Goal: Communication & Community: Connect with others

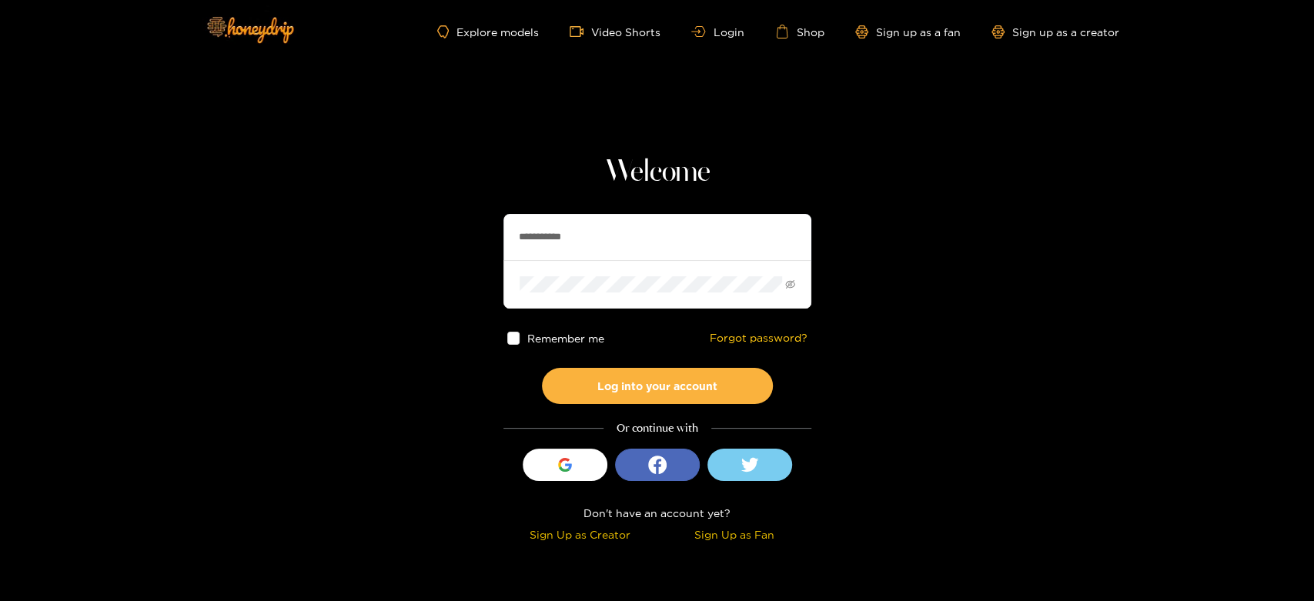
drag, startPoint x: 606, startPoint y: 221, endPoint x: 483, endPoint y: 228, distance: 124.1
click at [483, 228] on section "**********" at bounding box center [657, 273] width 1314 height 547
paste input "text"
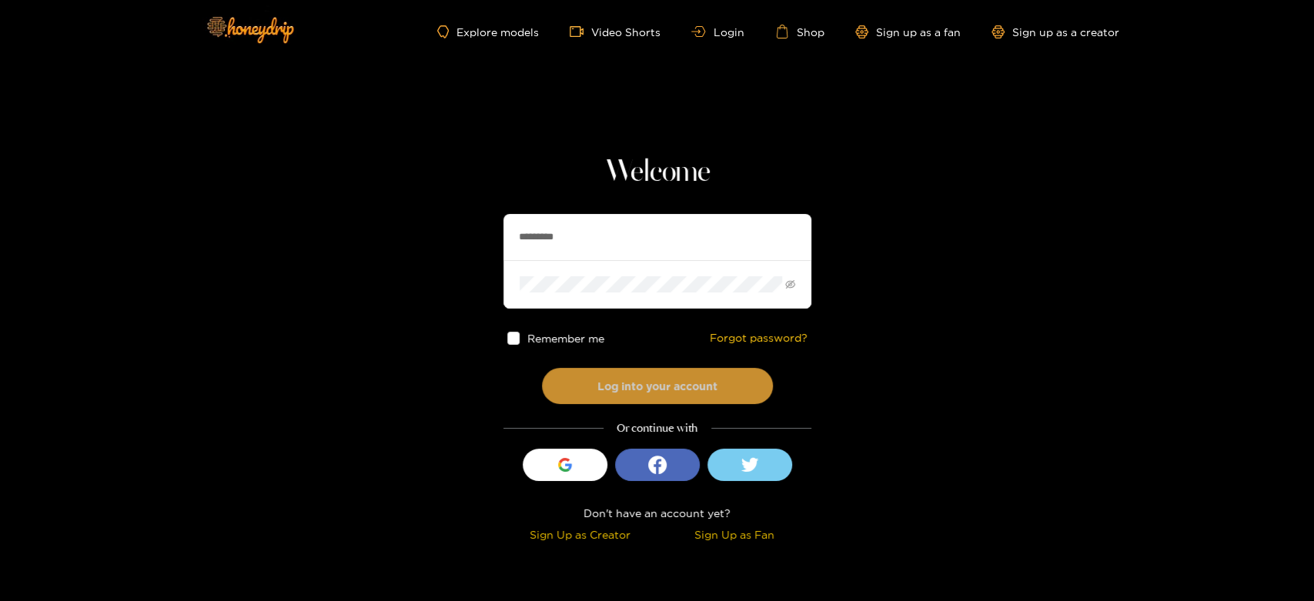
type input "*********"
click at [655, 370] on button "Log into your account" at bounding box center [657, 386] width 231 height 36
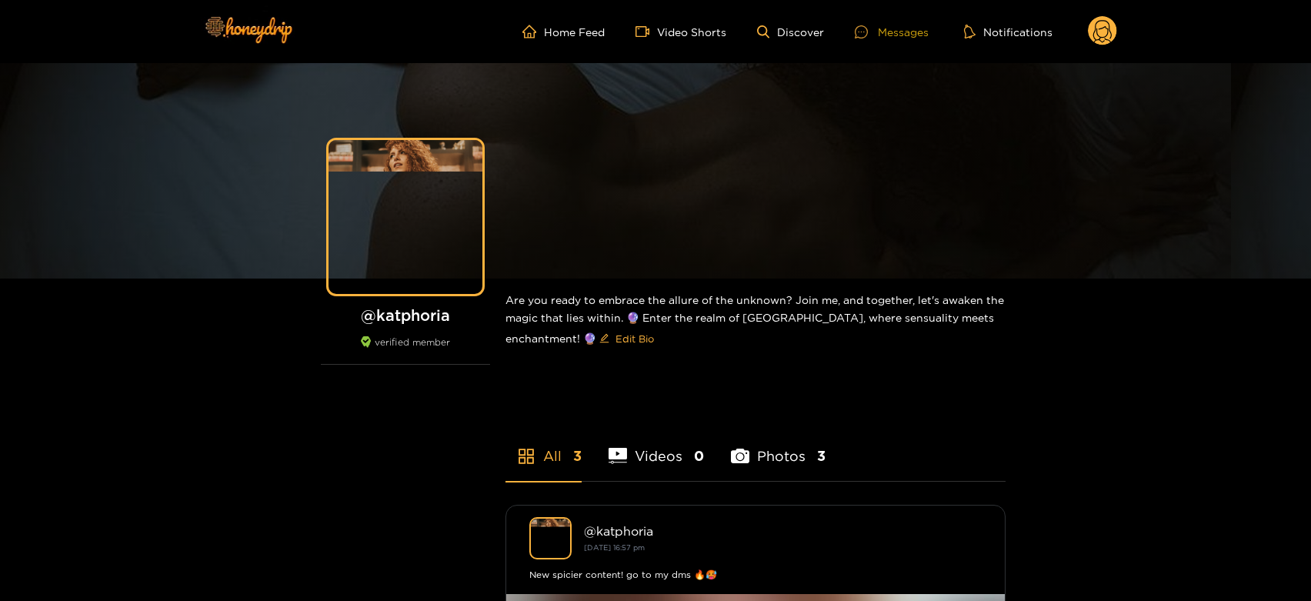
click at [906, 28] on div "Messages" at bounding box center [892, 32] width 74 height 18
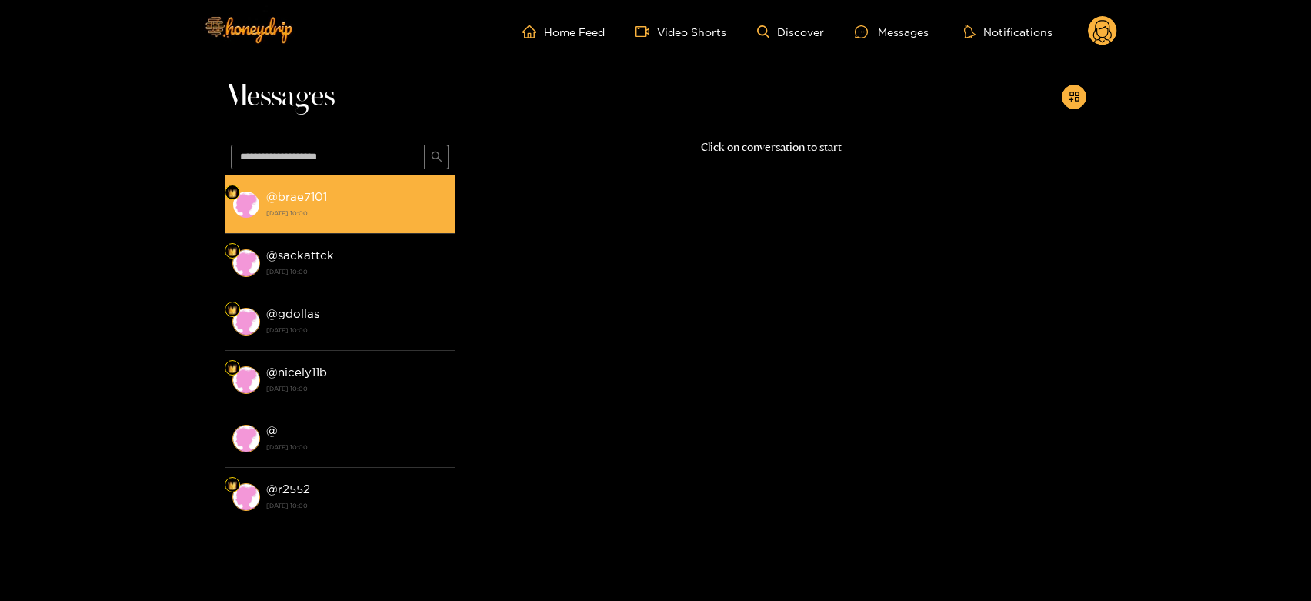
click at [359, 214] on strong "[DATE] 10:00" at bounding box center [357, 213] width 182 height 14
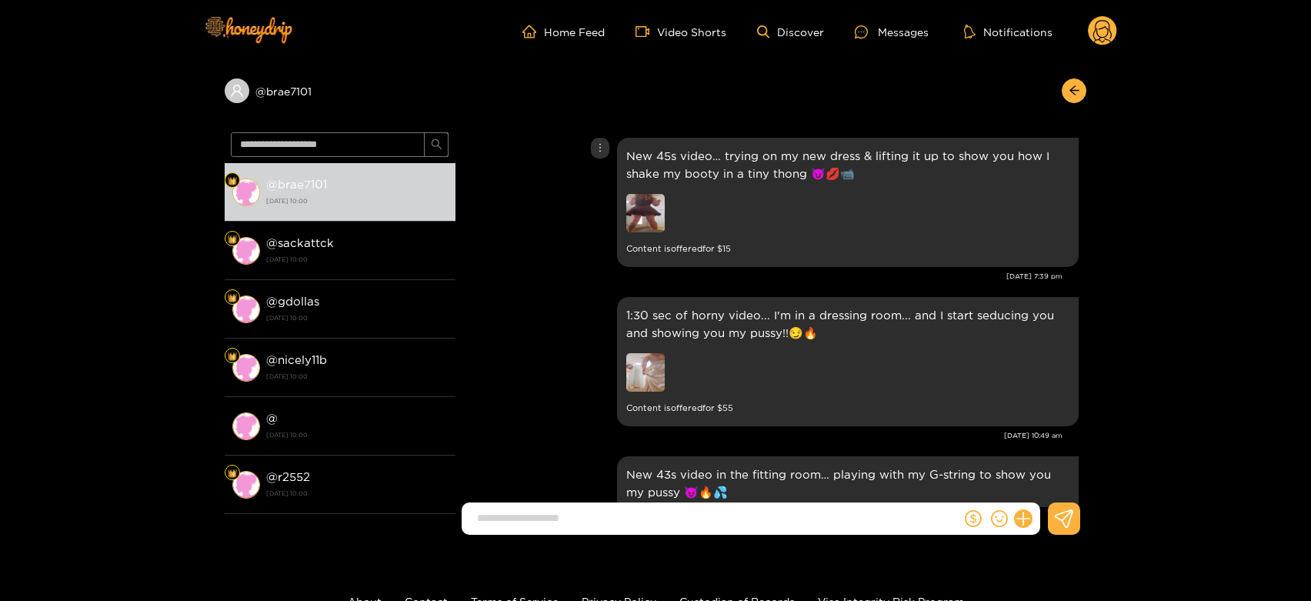
scroll to position [2437, 0]
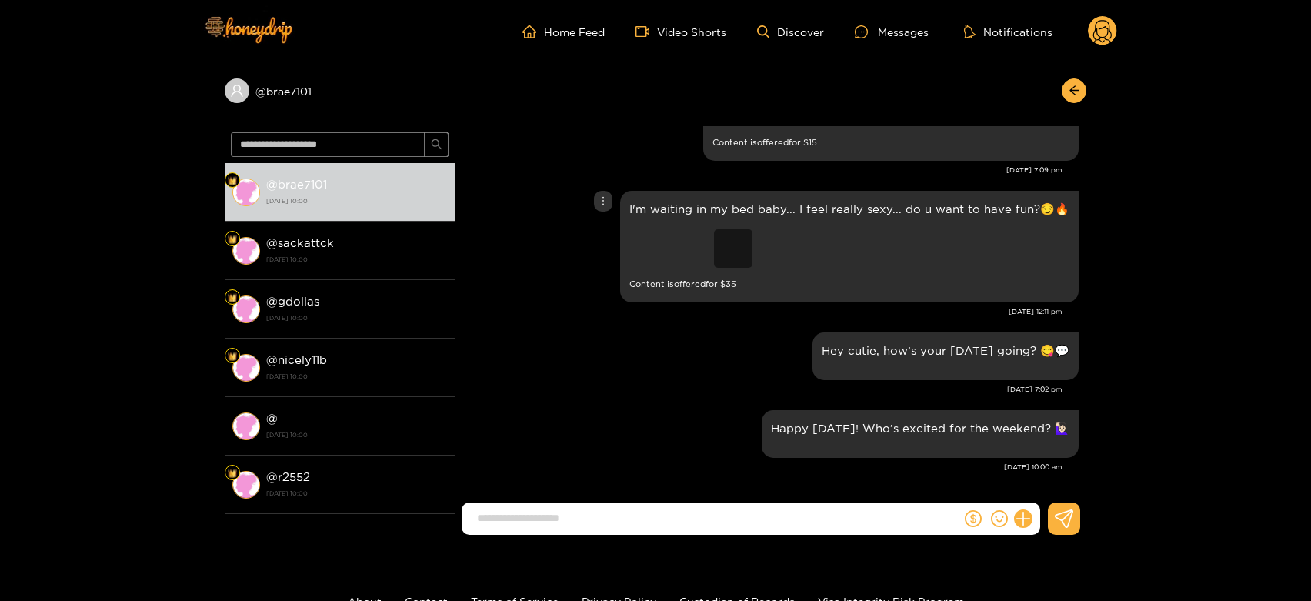
click at [742, 251] on div "Preview" at bounding box center [733, 248] width 38 height 38
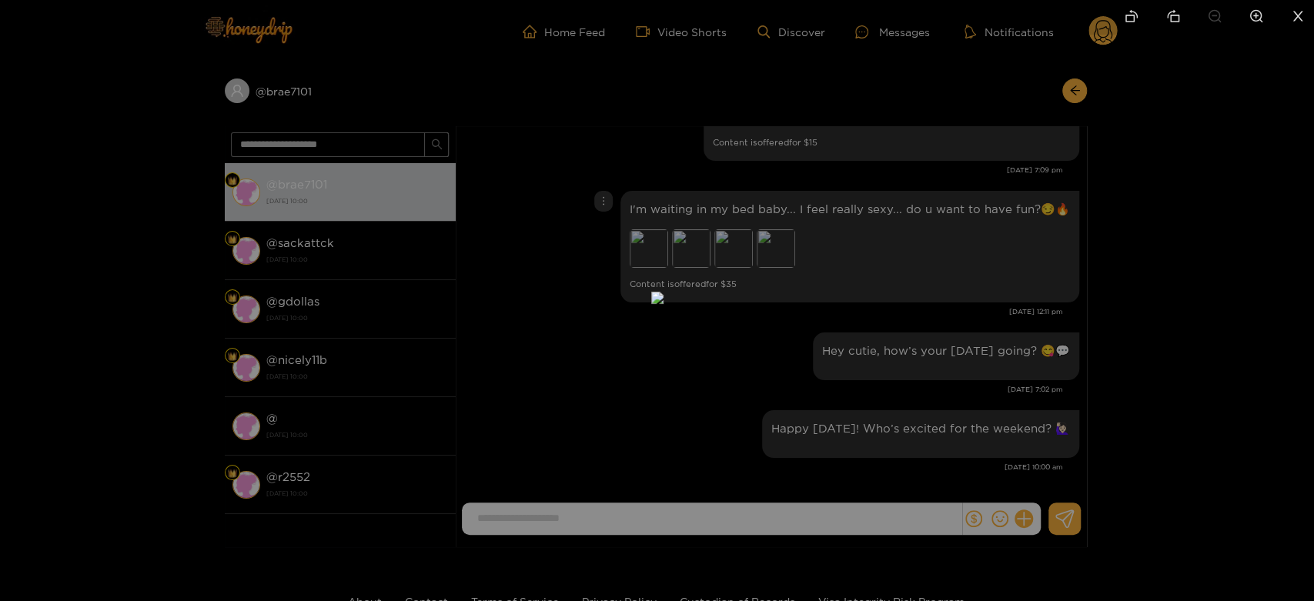
drag, startPoint x: 948, startPoint y: 273, endPoint x: 932, endPoint y: 276, distance: 16.3
click at [936, 276] on div at bounding box center [657, 300] width 1314 height 601
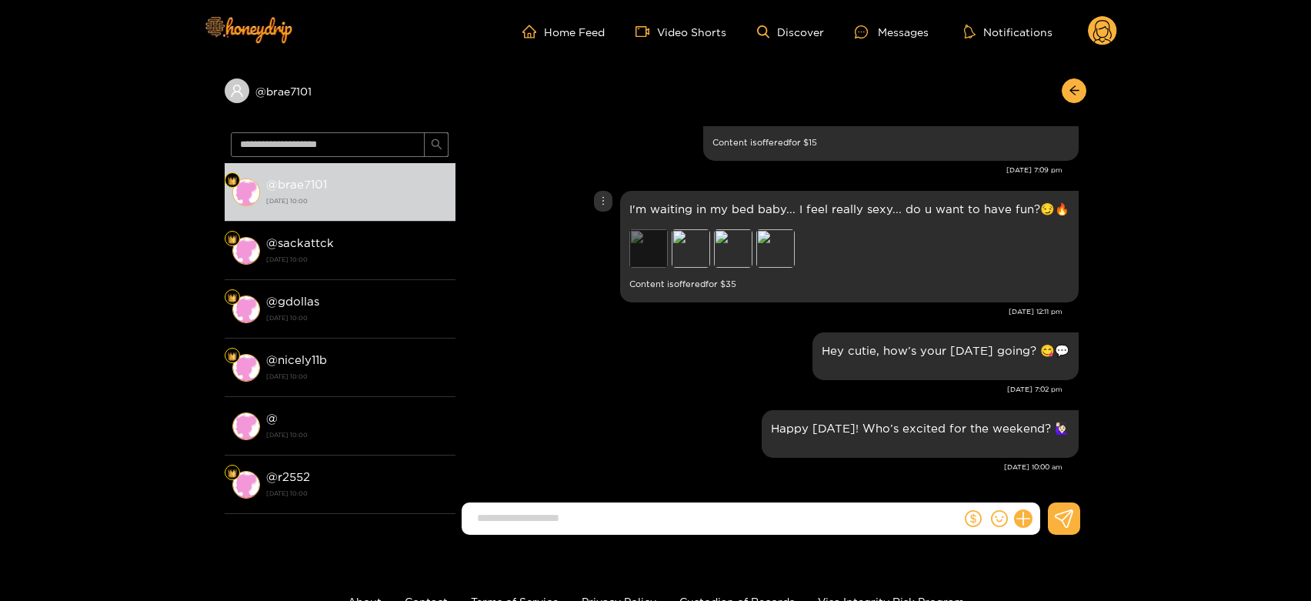
click at [654, 246] on div "Preview" at bounding box center [649, 248] width 38 height 38
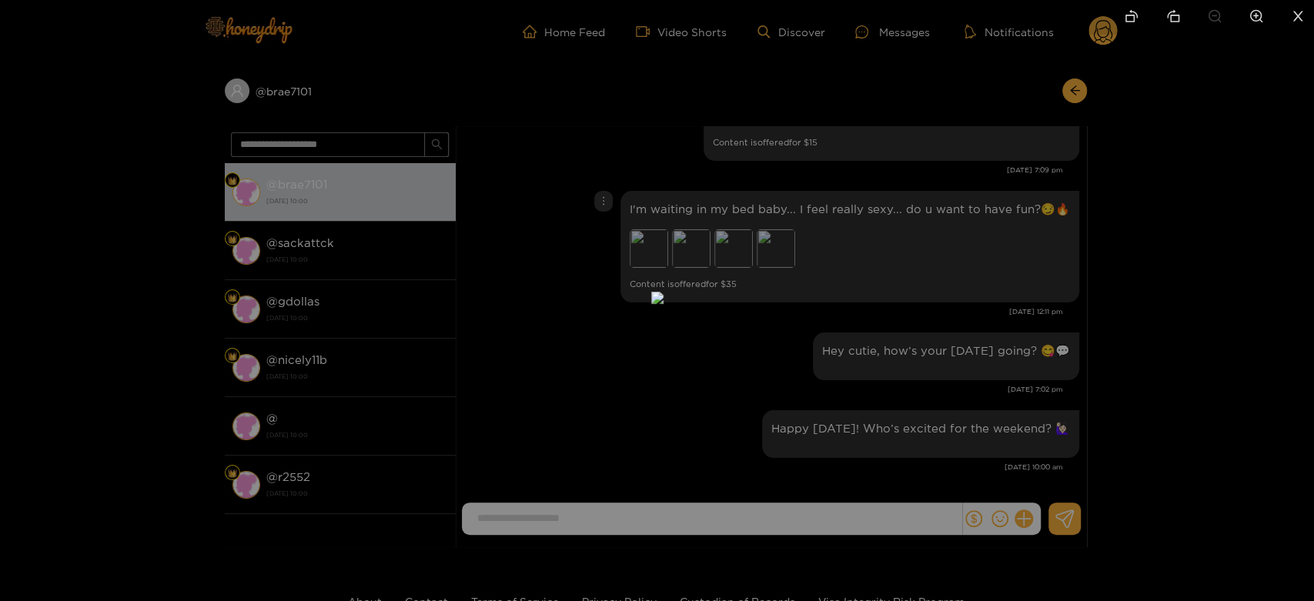
click at [1007, 290] on div at bounding box center [657, 300] width 1314 height 601
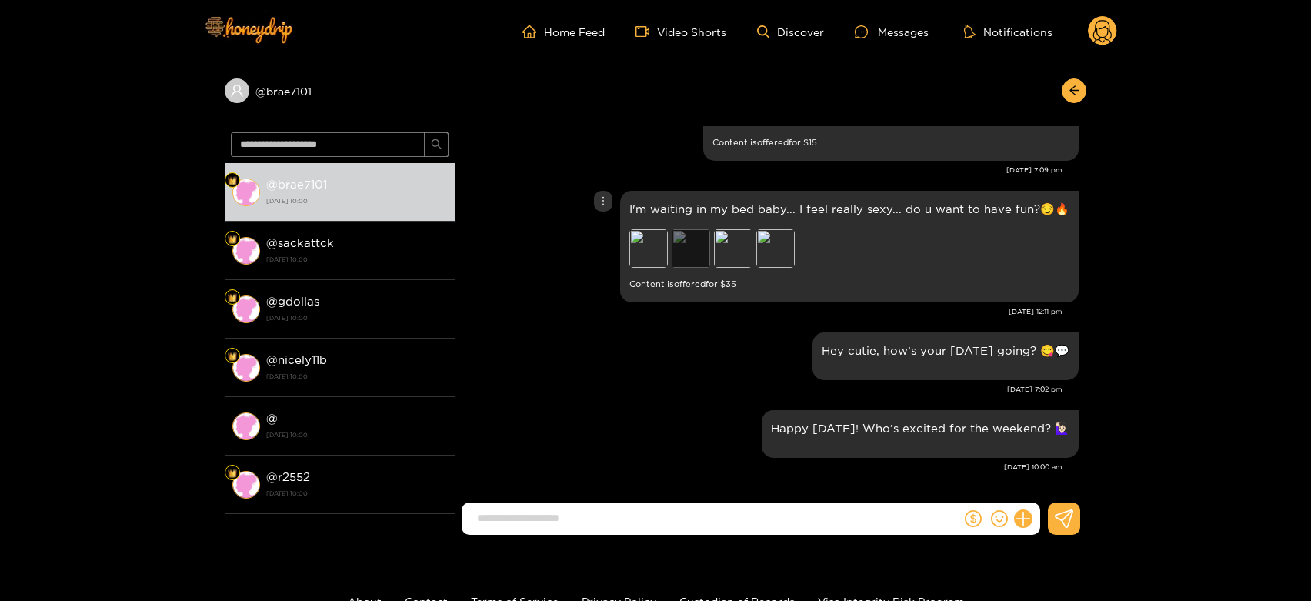
click at [695, 254] on div "Preview" at bounding box center [691, 248] width 38 height 38
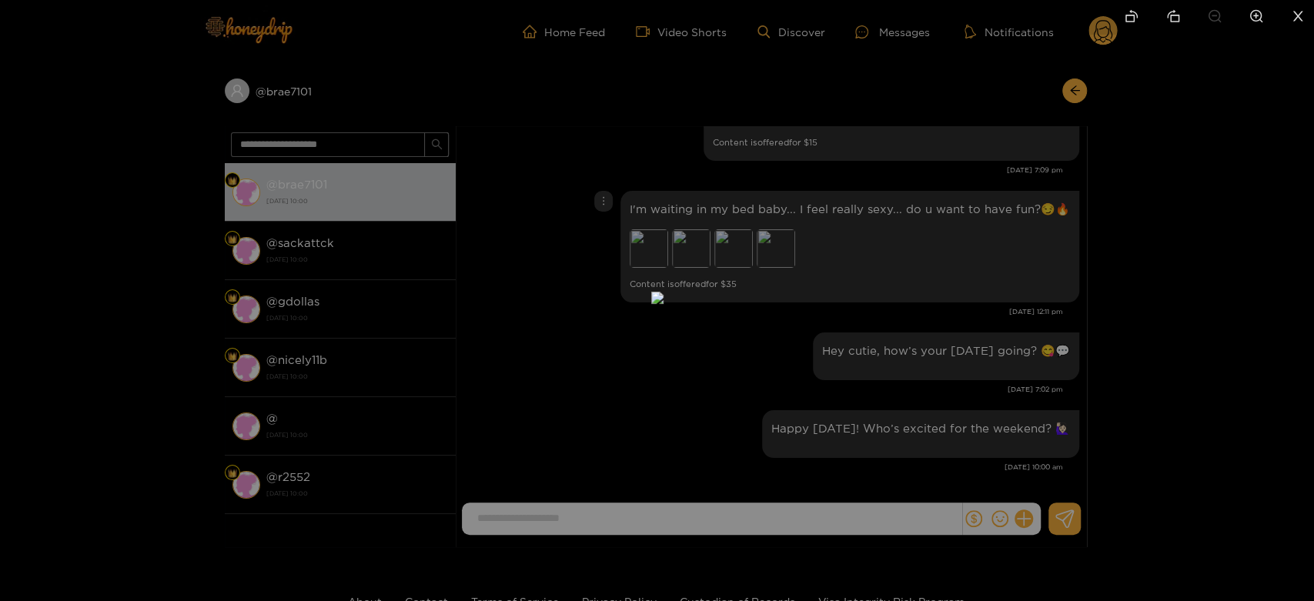
click at [973, 326] on div at bounding box center [657, 300] width 1314 height 601
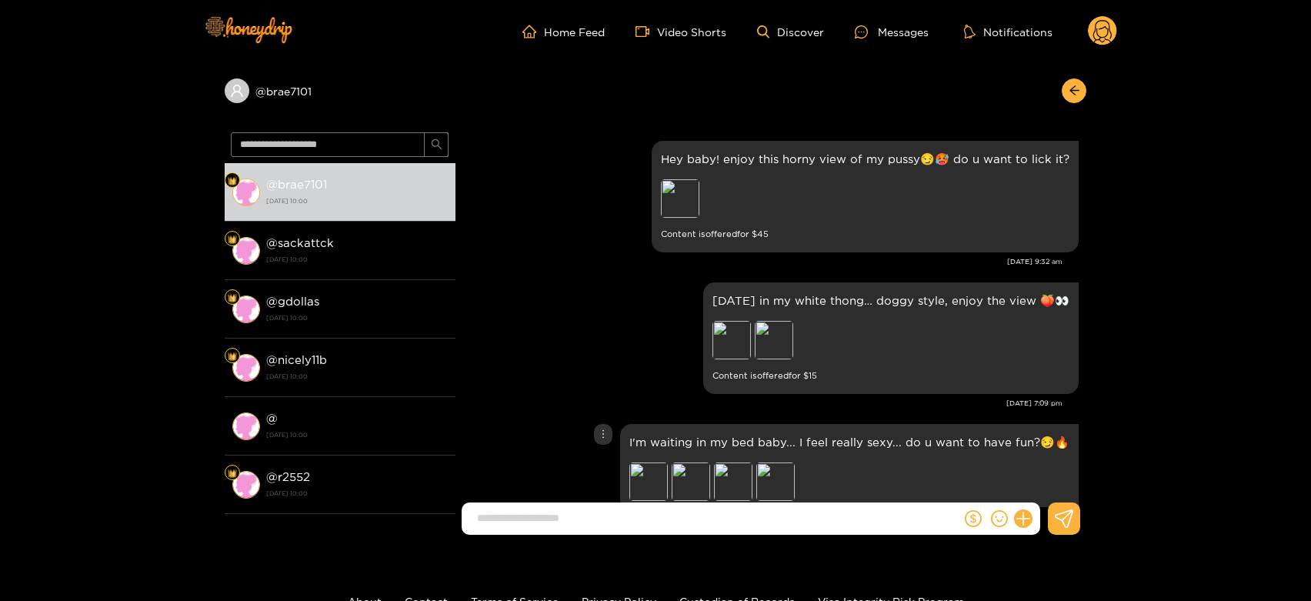
scroll to position [2180, 0]
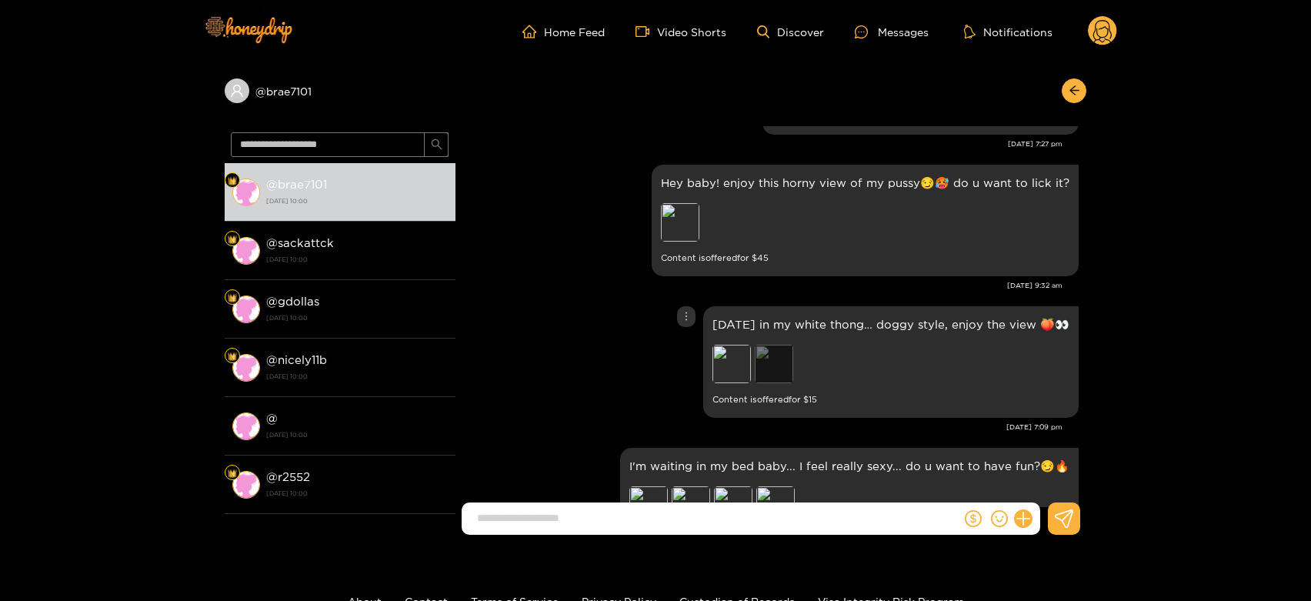
click at [755, 367] on div "Preview" at bounding box center [774, 364] width 38 height 38
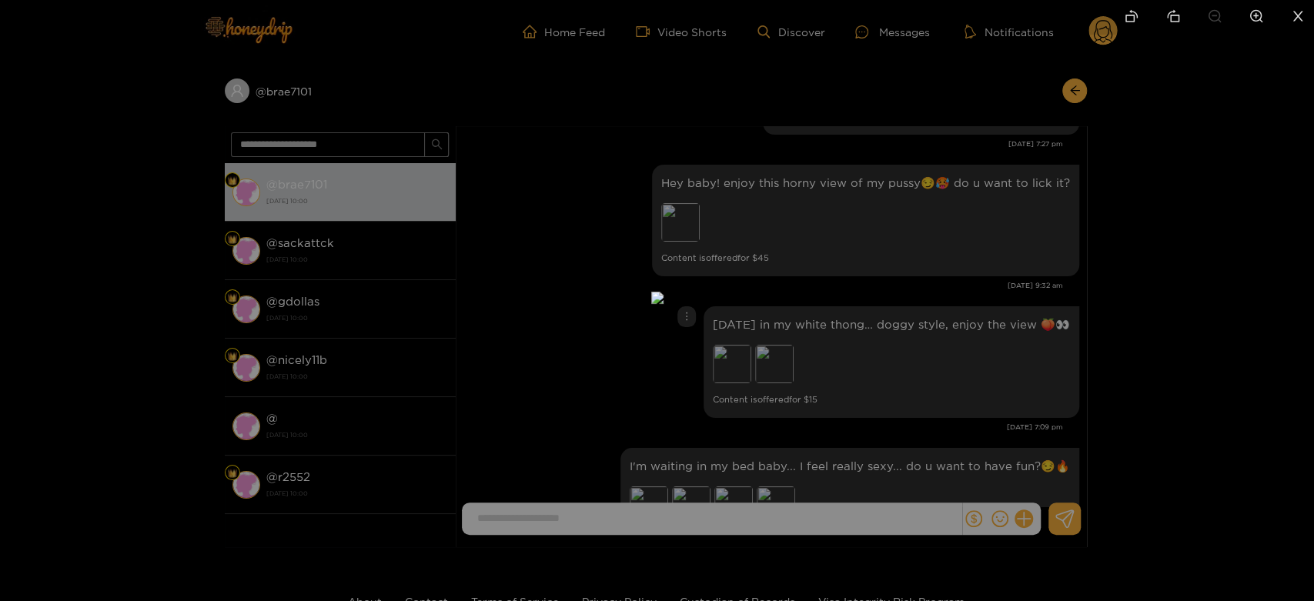
click at [1019, 339] on div at bounding box center [657, 300] width 1314 height 601
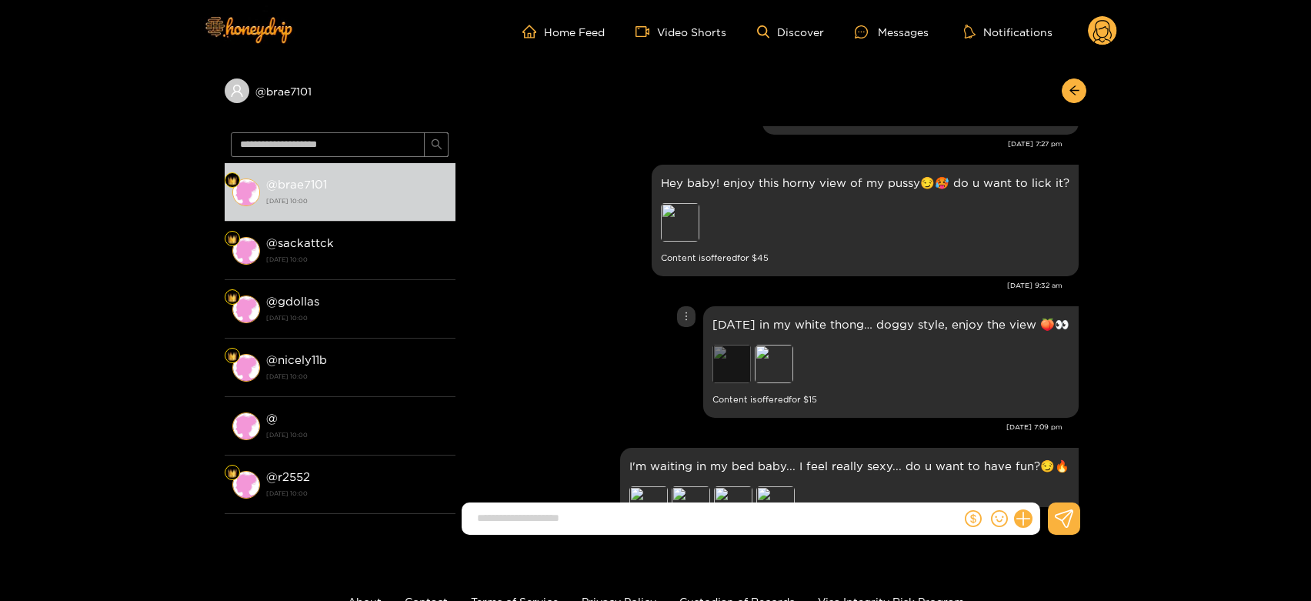
click at [713, 369] on div "Preview" at bounding box center [732, 364] width 38 height 38
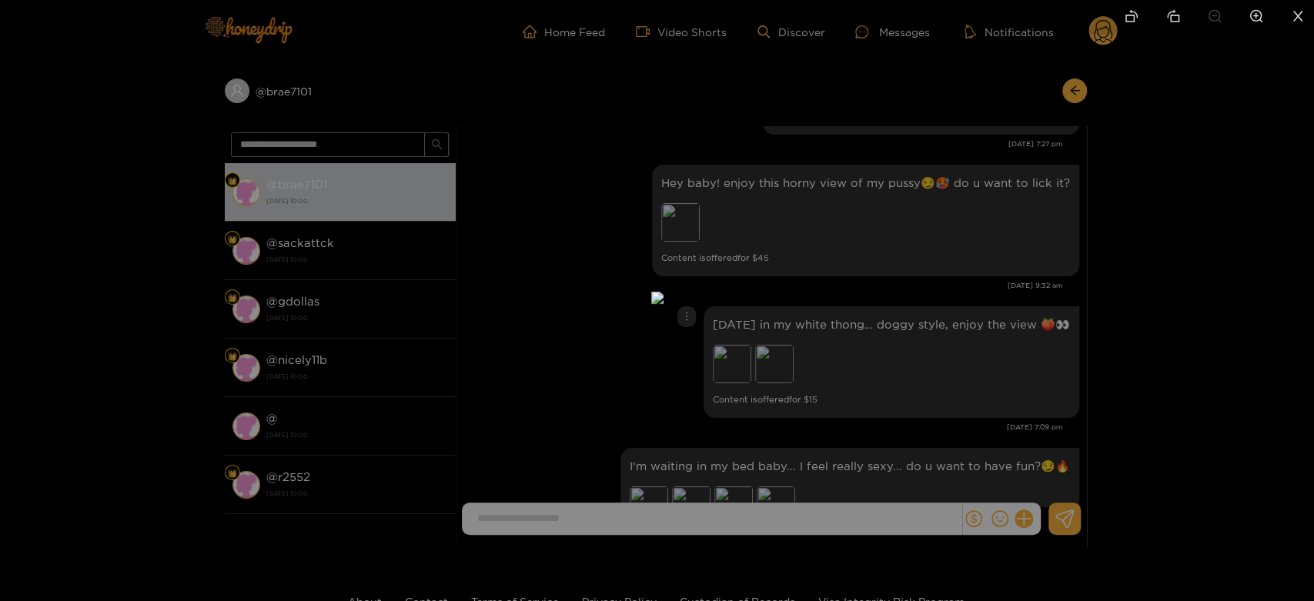
click at [956, 360] on div at bounding box center [657, 300] width 1314 height 601
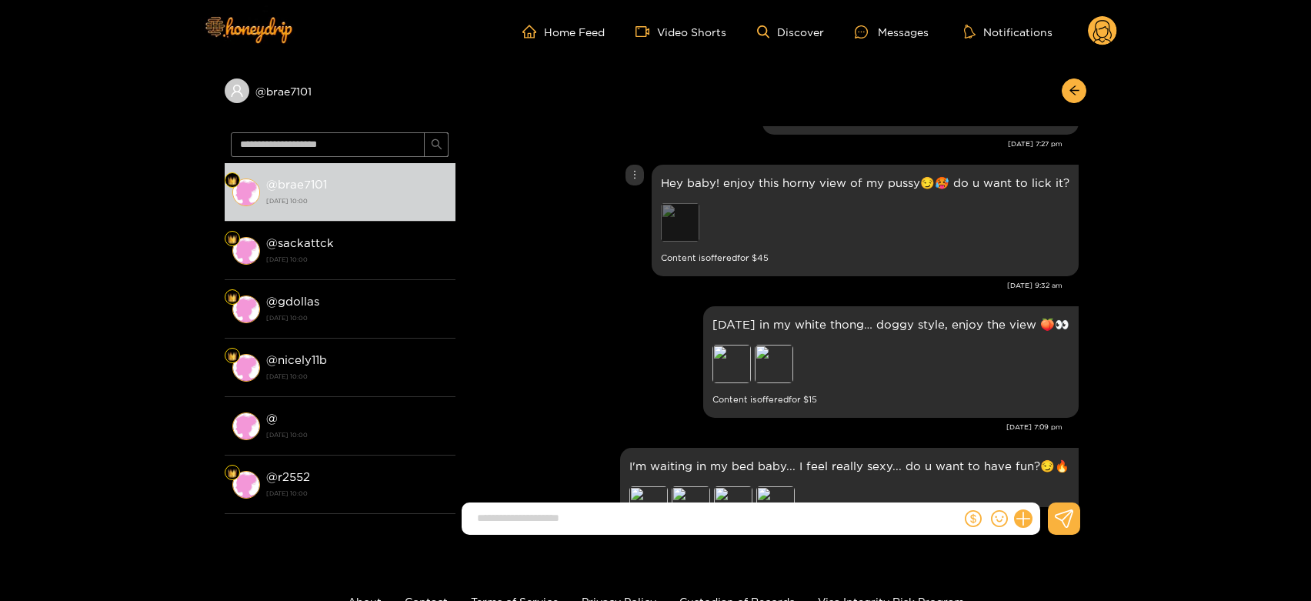
click at [683, 225] on div "Preview" at bounding box center [680, 222] width 38 height 38
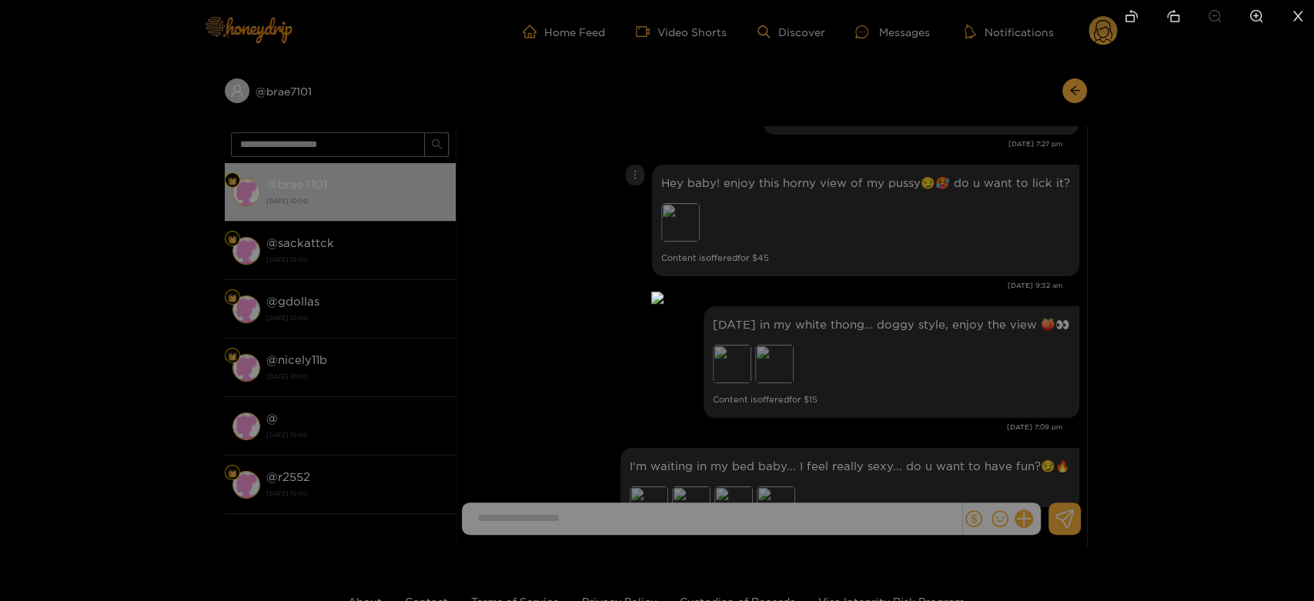
click at [922, 298] on div at bounding box center [657, 300] width 1314 height 601
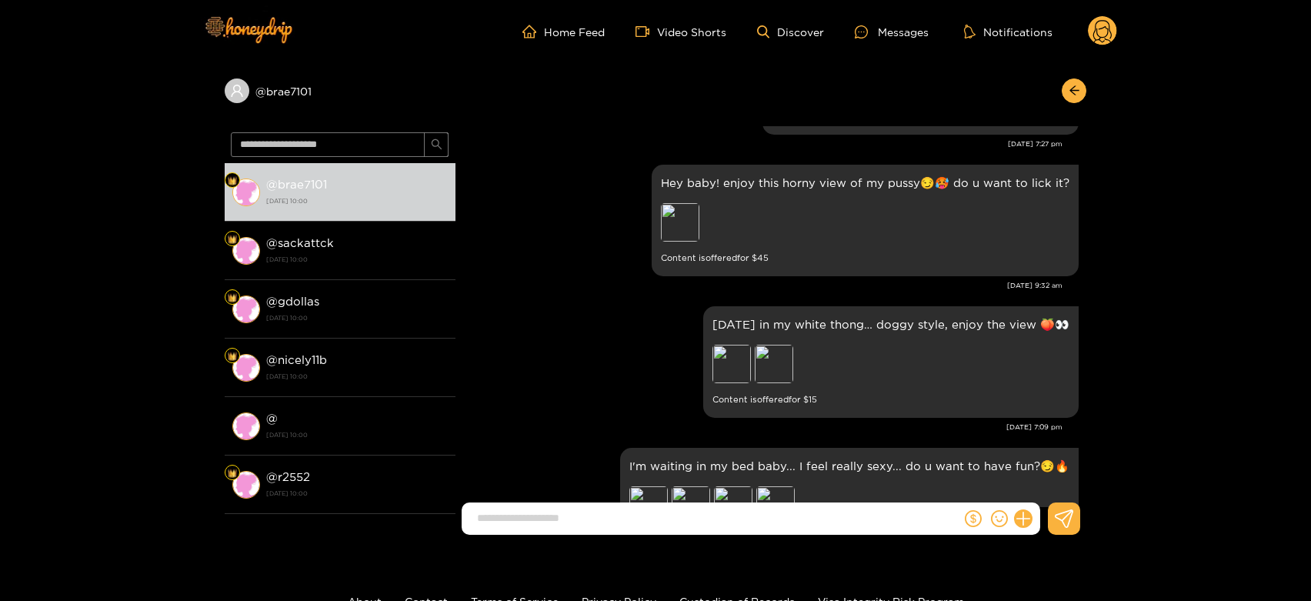
scroll to position [2437, 0]
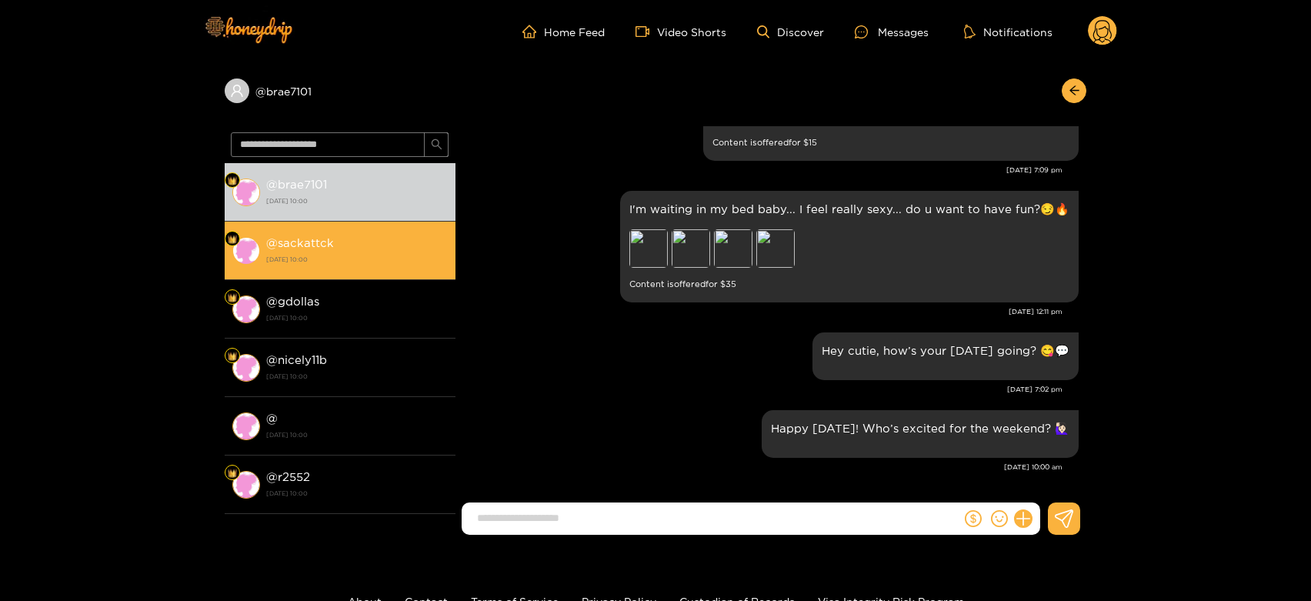
click at [351, 264] on strong "[DATE] 10:00" at bounding box center [357, 259] width 182 height 14
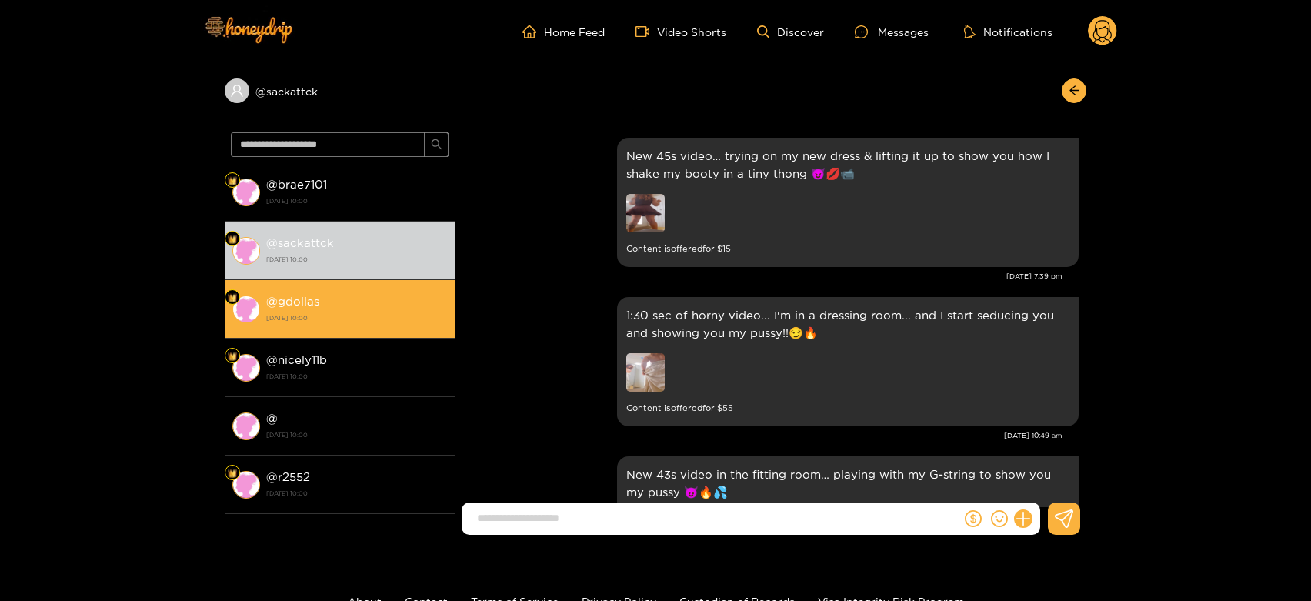
scroll to position [2437, 0]
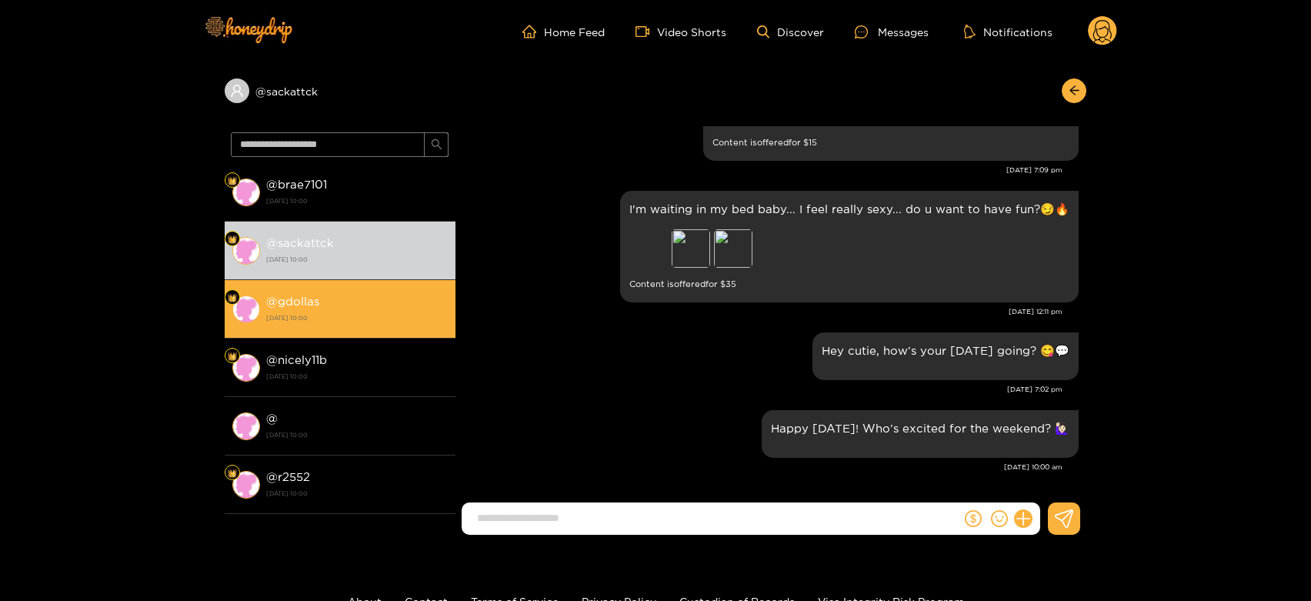
click at [357, 324] on strong "[DATE] 10:00" at bounding box center [357, 318] width 182 height 14
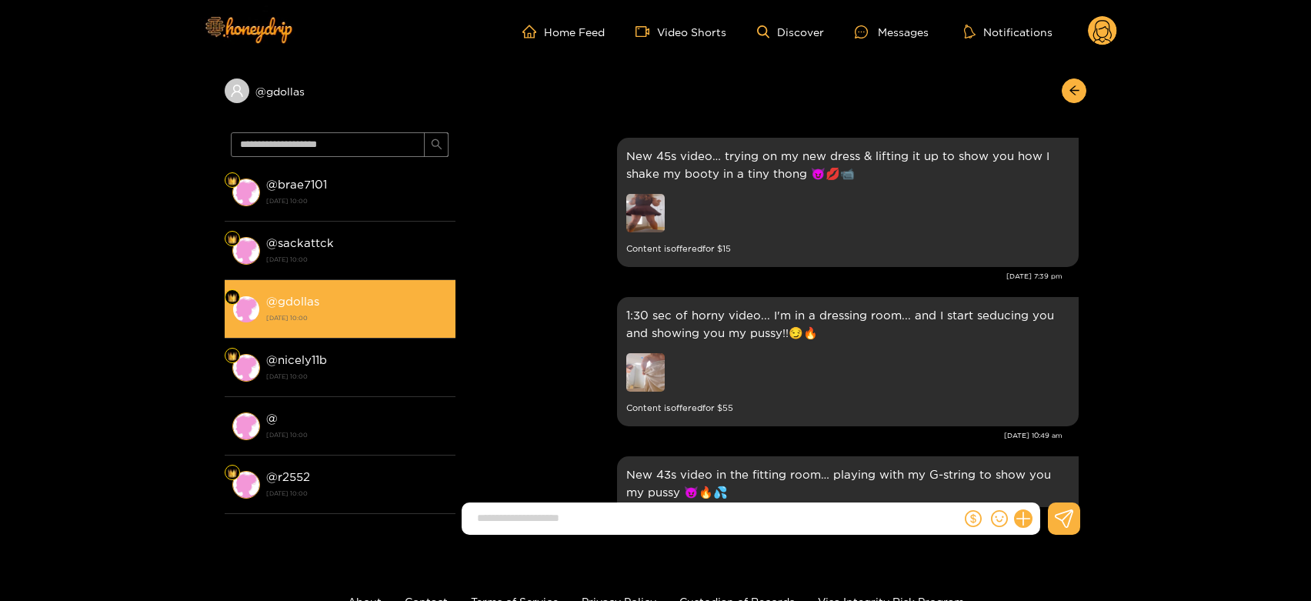
scroll to position [2437, 0]
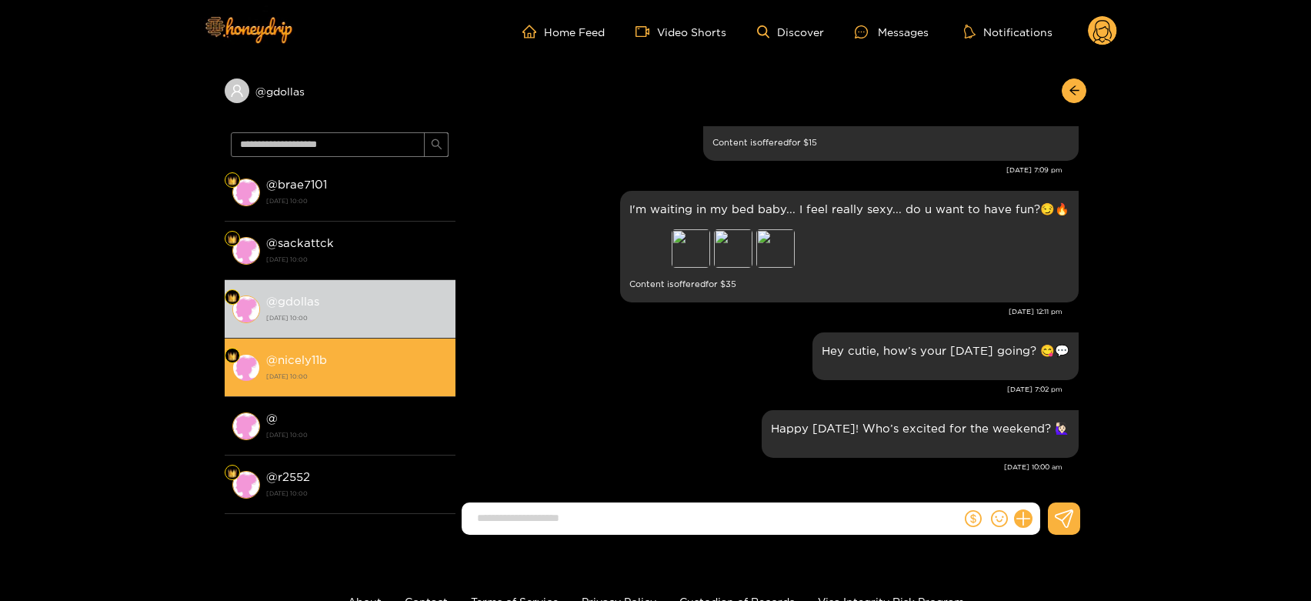
click at [339, 363] on div "@ nicely11b [DATE] 10:00" at bounding box center [357, 367] width 182 height 35
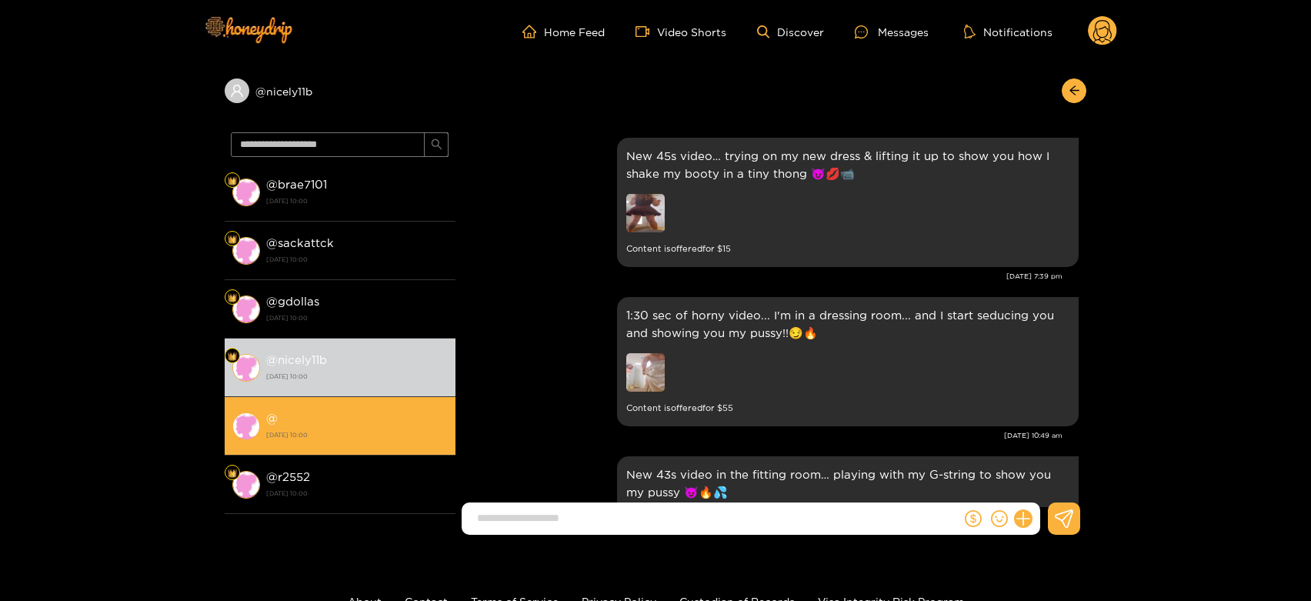
scroll to position [2437, 0]
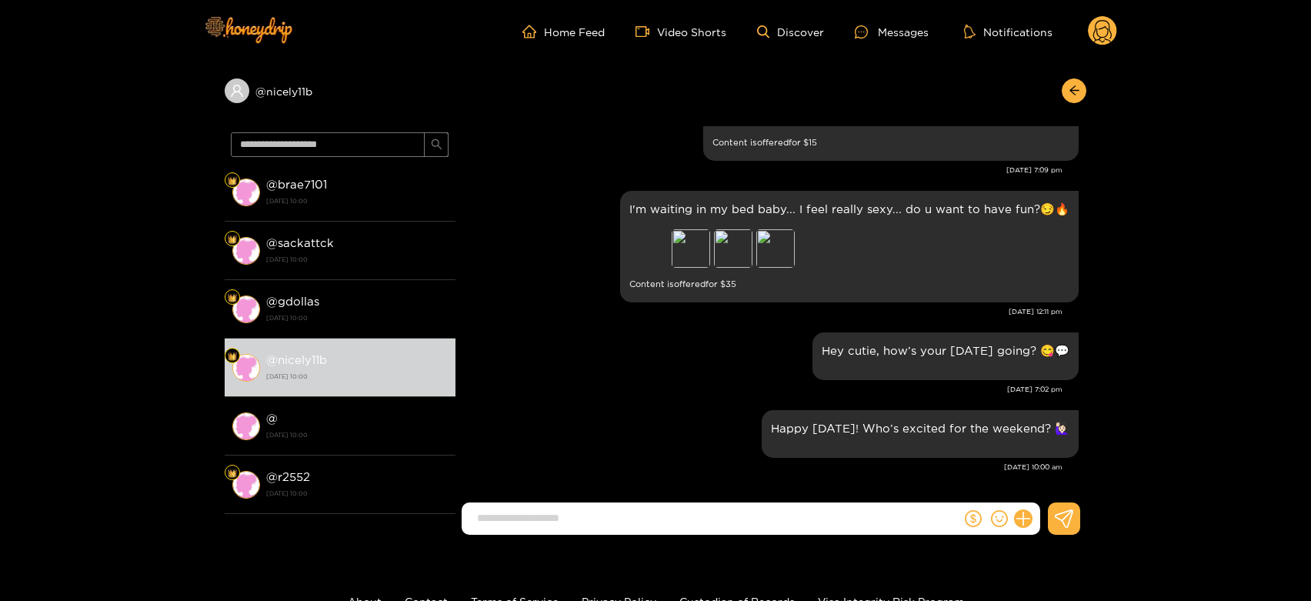
drag, startPoint x: 334, startPoint y: 449, endPoint x: 492, endPoint y: 405, distance: 164.0
click at [333, 449] on li "@ [DATE] 10:00" at bounding box center [340, 426] width 231 height 58
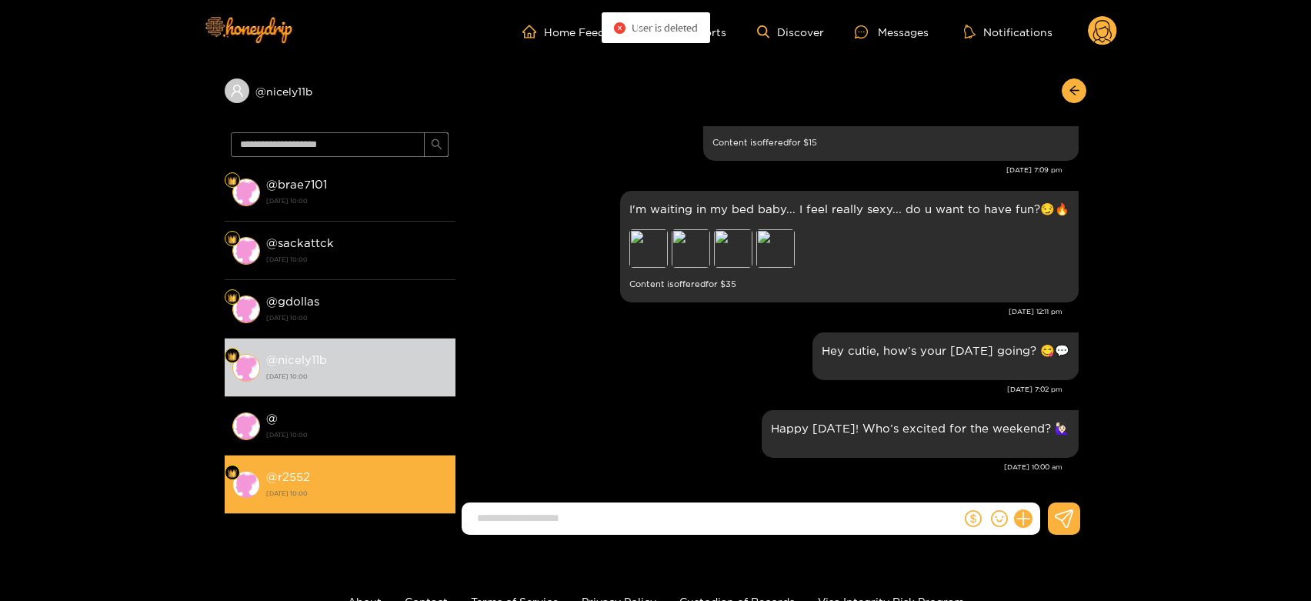
click at [385, 480] on div "@ r2552 [DATE] 10:00" at bounding box center [357, 484] width 182 height 35
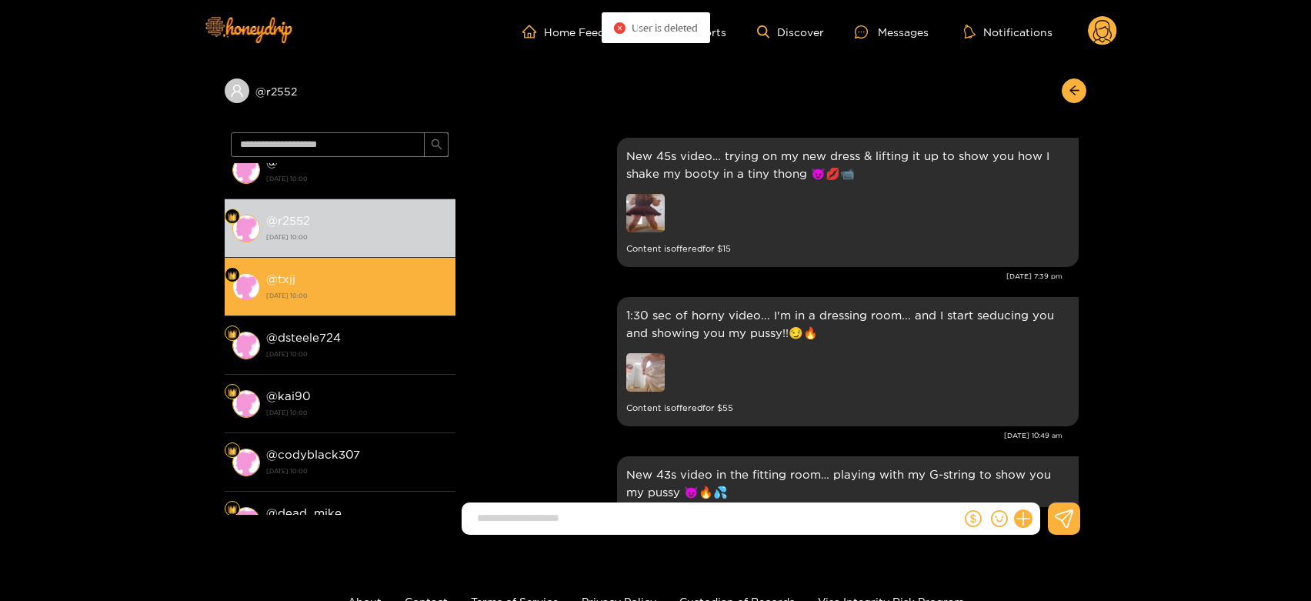
scroll to position [2437, 0]
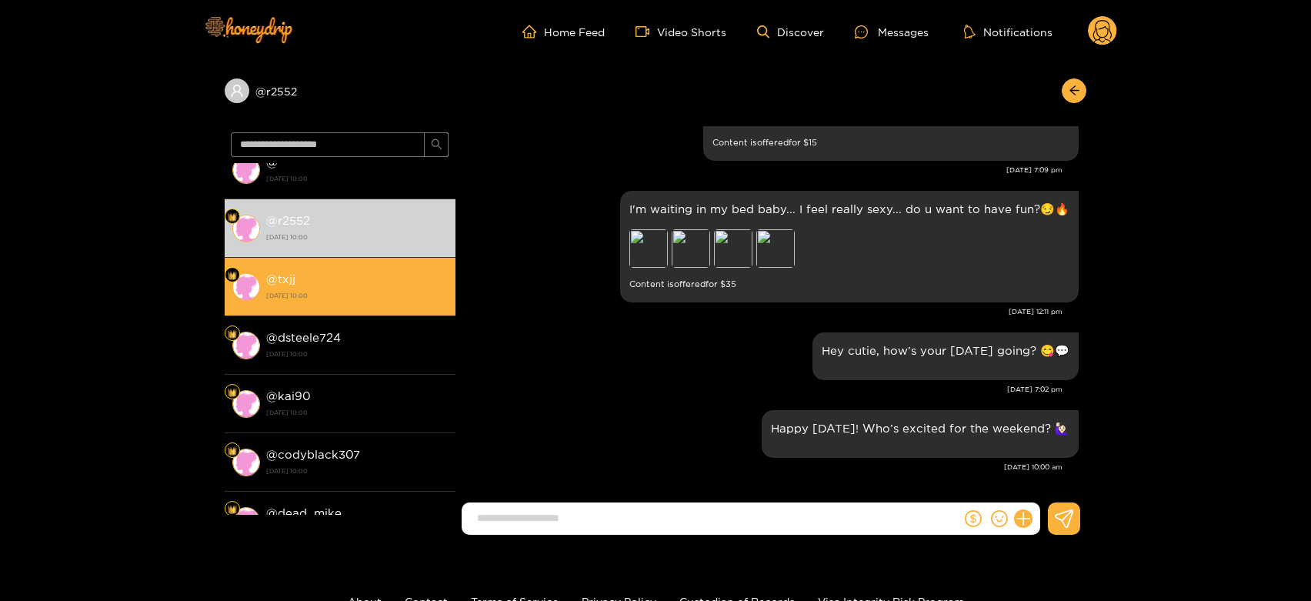
click at [375, 305] on li "@ txjj [DATE] 10:00" at bounding box center [340, 287] width 231 height 58
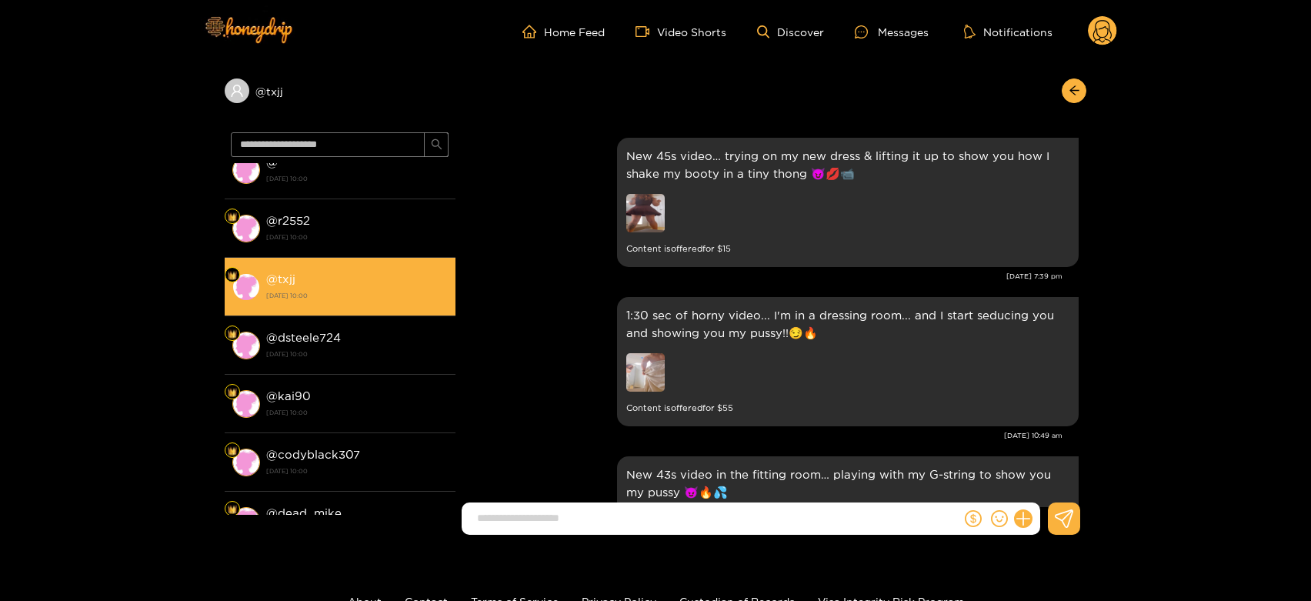
scroll to position [2437, 0]
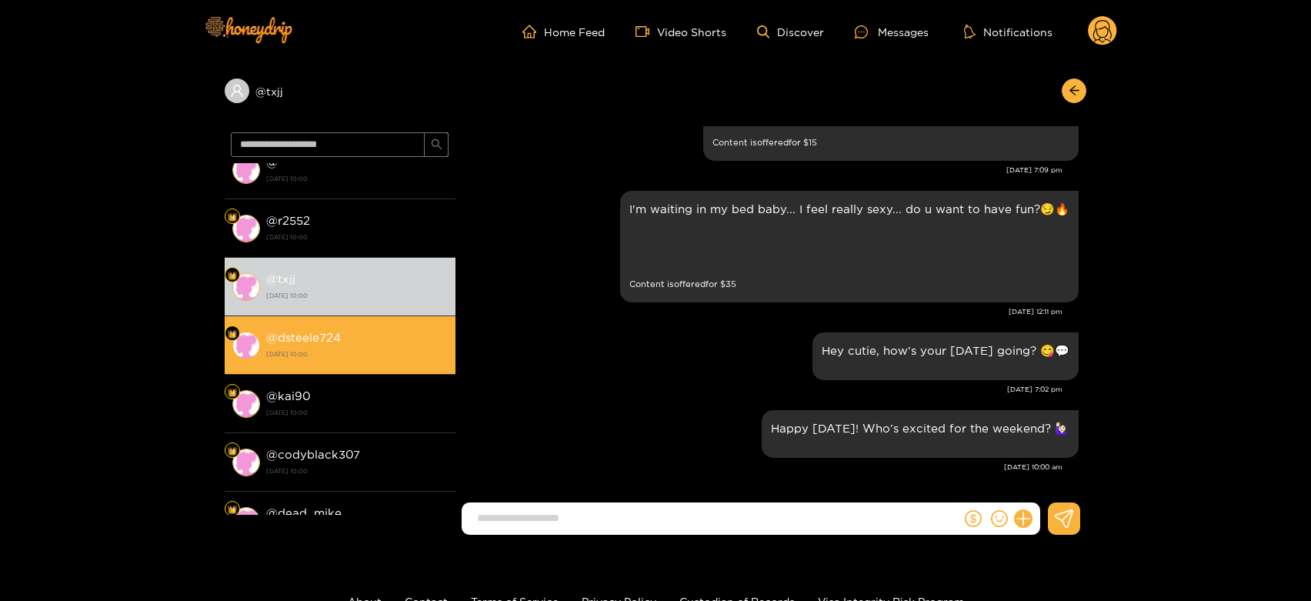
click at [370, 339] on div "@ dsteele724 [DATE] 10:00" at bounding box center [357, 345] width 182 height 35
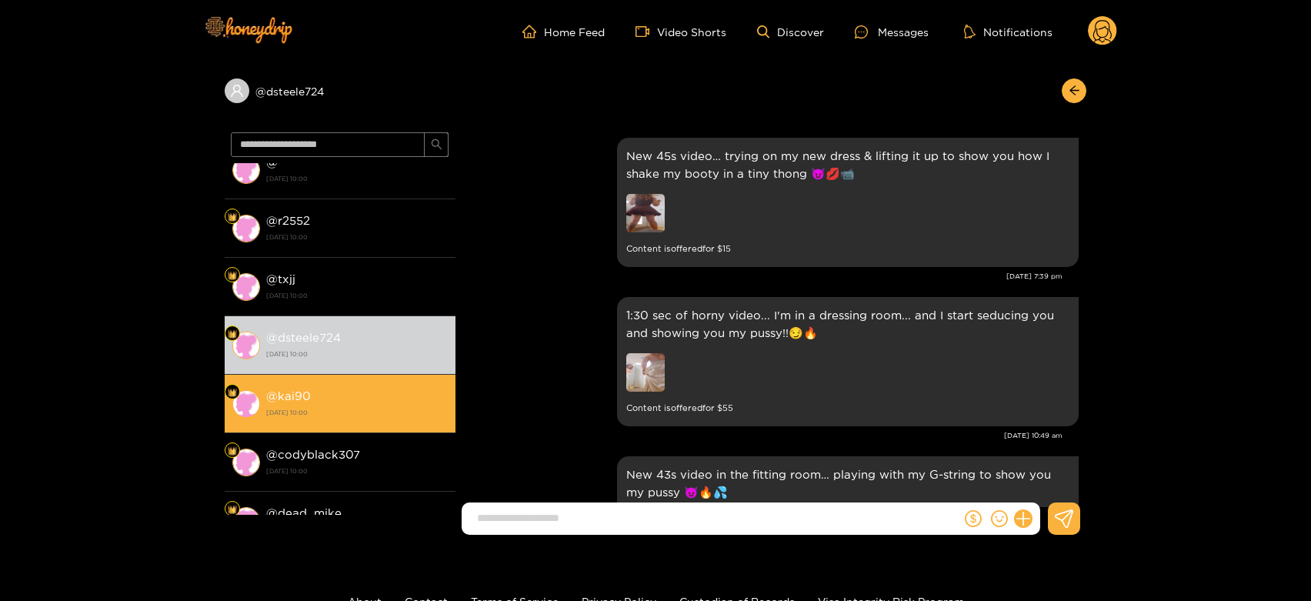
click at [353, 419] on div "@ kai90 [DATE] 10:00" at bounding box center [357, 403] width 182 height 35
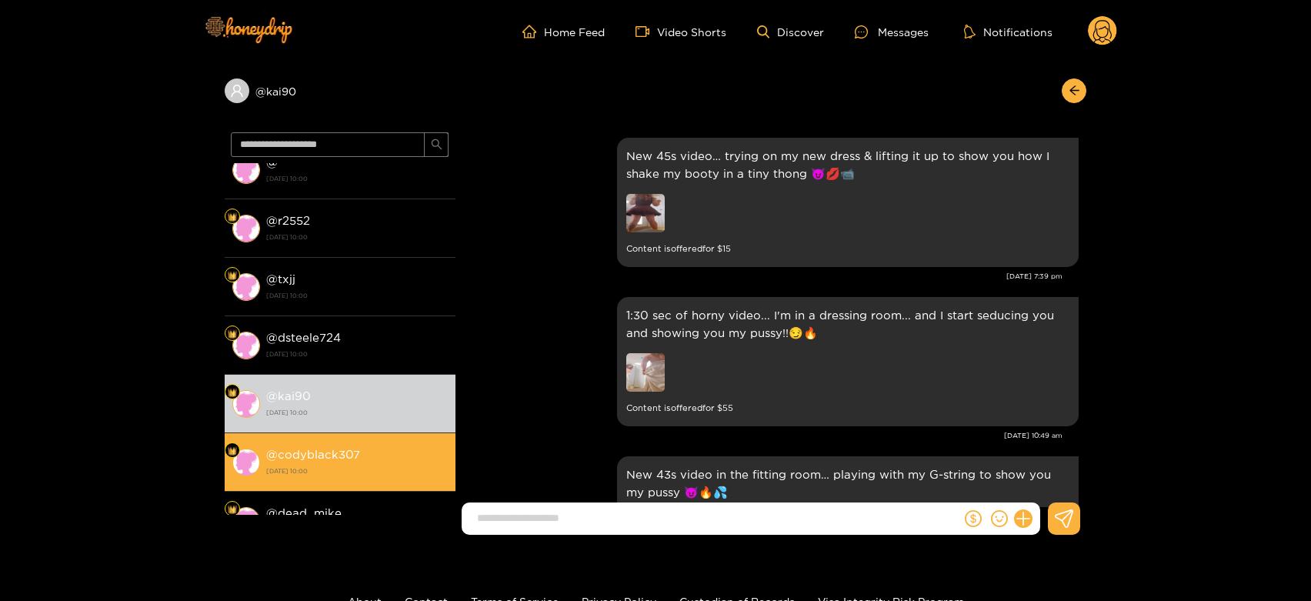
scroll to position [2437, 0]
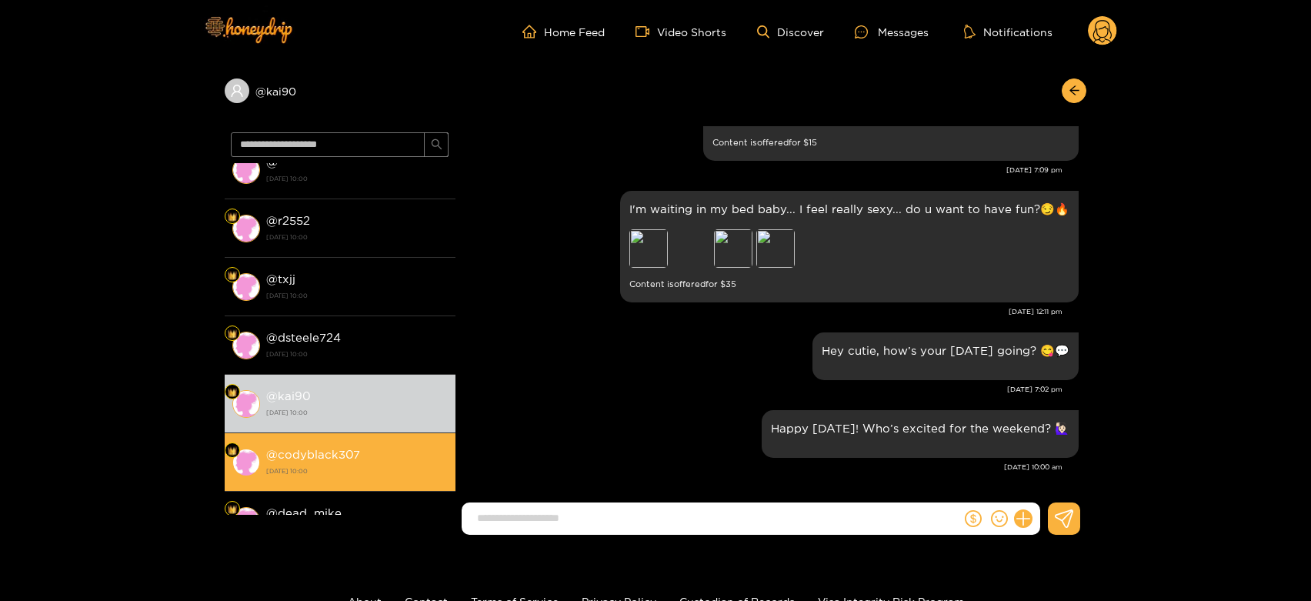
click at [346, 479] on li "@ codyblack307 [DATE] 10:00" at bounding box center [340, 462] width 231 height 58
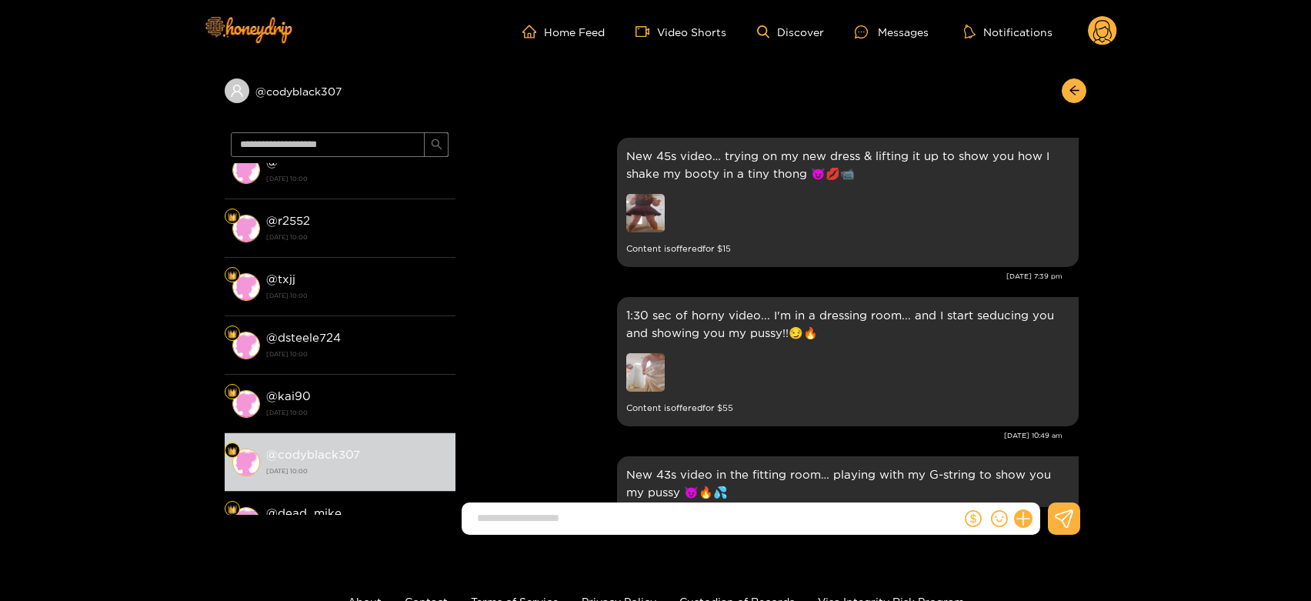
click at [1107, 41] on circle at bounding box center [1102, 30] width 29 height 29
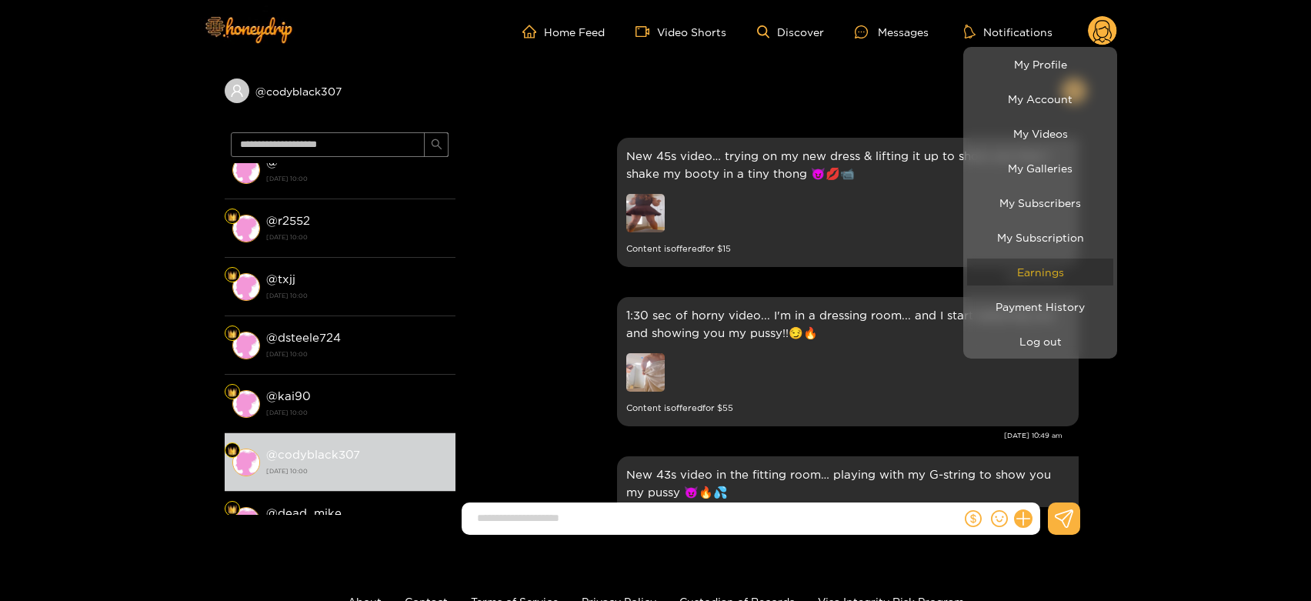
scroll to position [2437, 0]
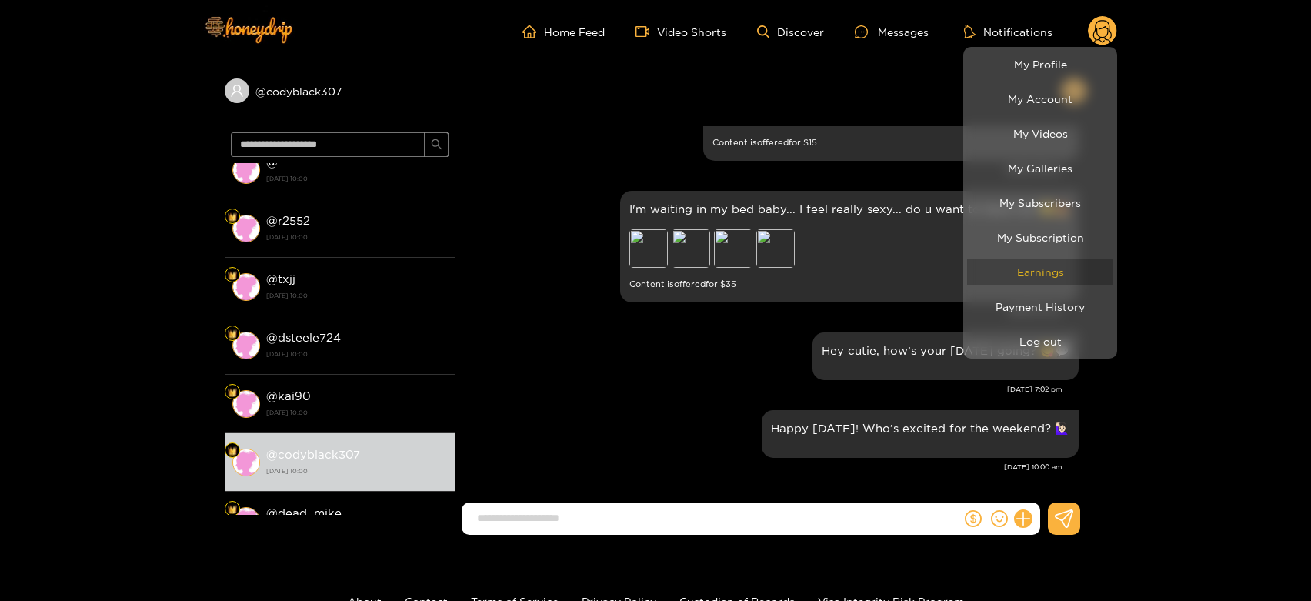
click at [1028, 275] on link "Earnings" at bounding box center [1040, 272] width 146 height 27
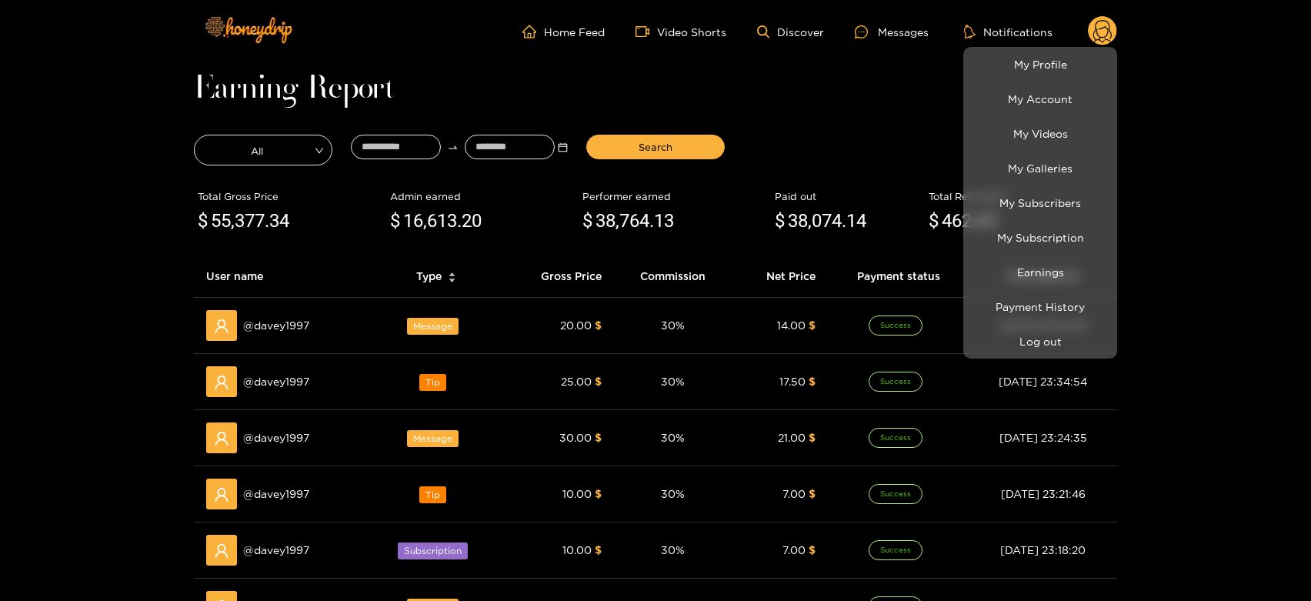
click at [274, 331] on div at bounding box center [655, 300] width 1311 height 601
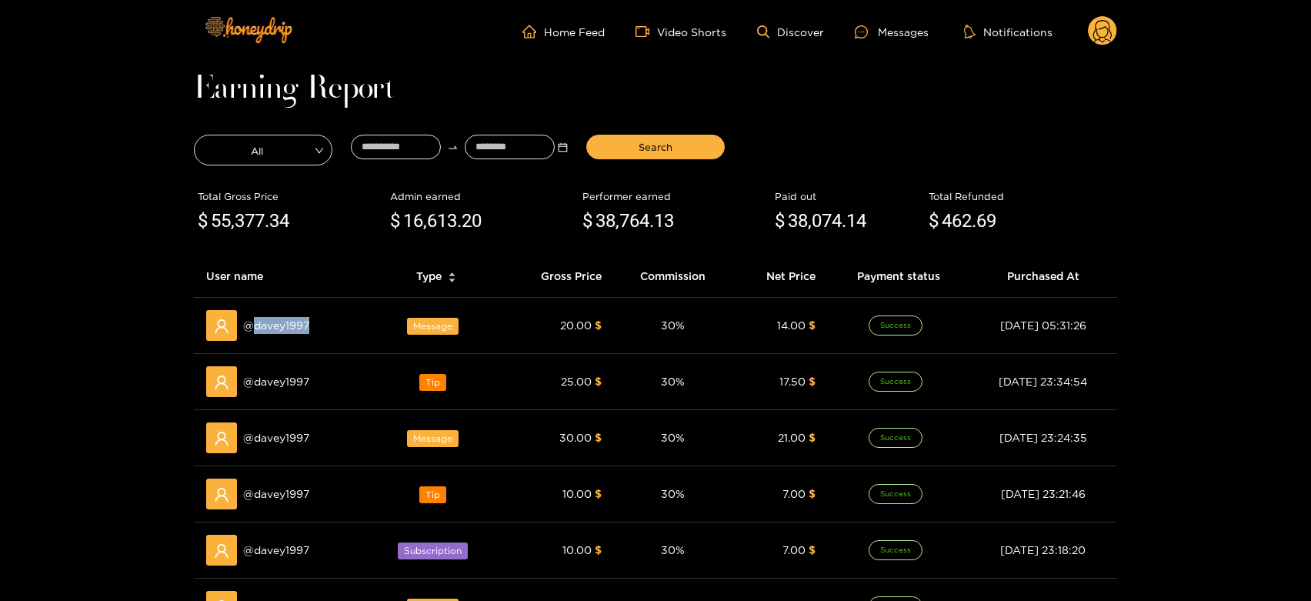
click at [274, 331] on span "@ davey1997" at bounding box center [276, 325] width 66 height 17
copy span "davey1997"
drag, startPoint x: 898, startPoint y: 29, endPoint x: 756, endPoint y: 60, distance: 145.7
click at [890, 29] on div "Messages" at bounding box center [892, 32] width 74 height 18
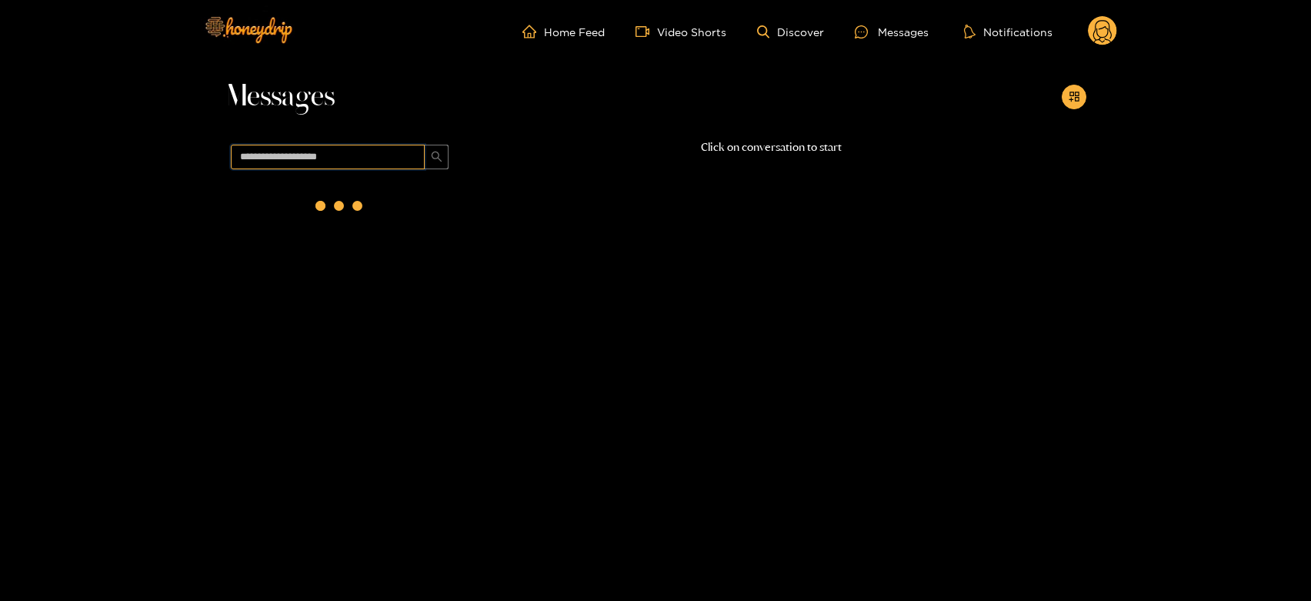
click at [269, 156] on input "text" at bounding box center [328, 157] width 194 height 25
paste input "*********"
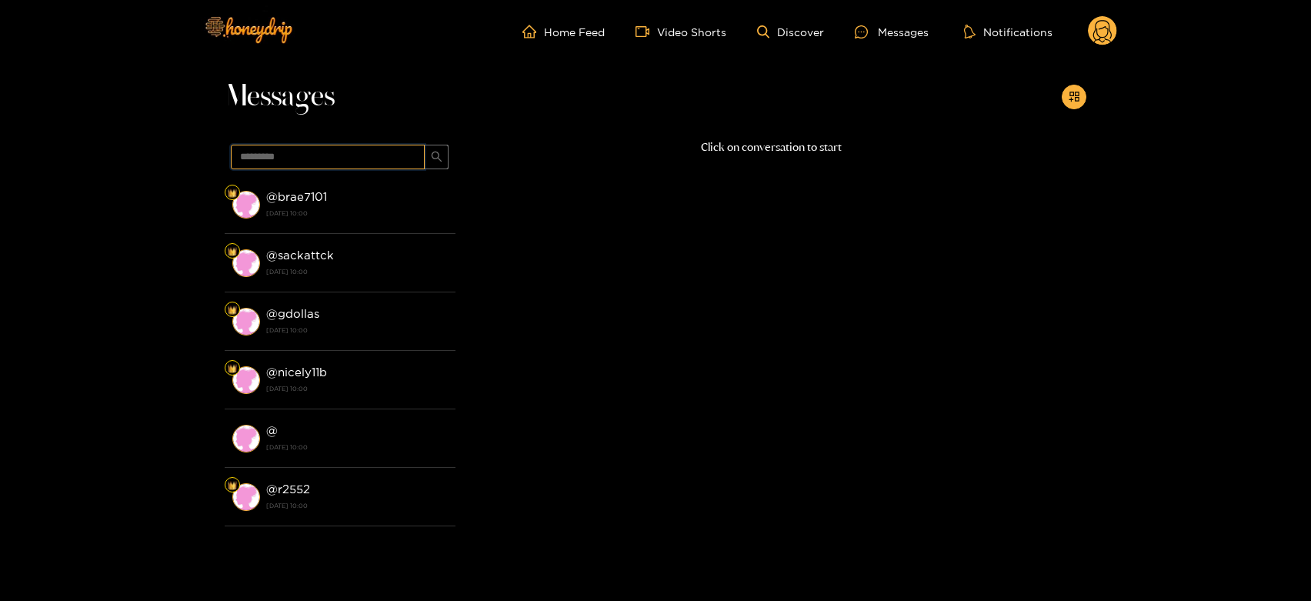
type input "*********"
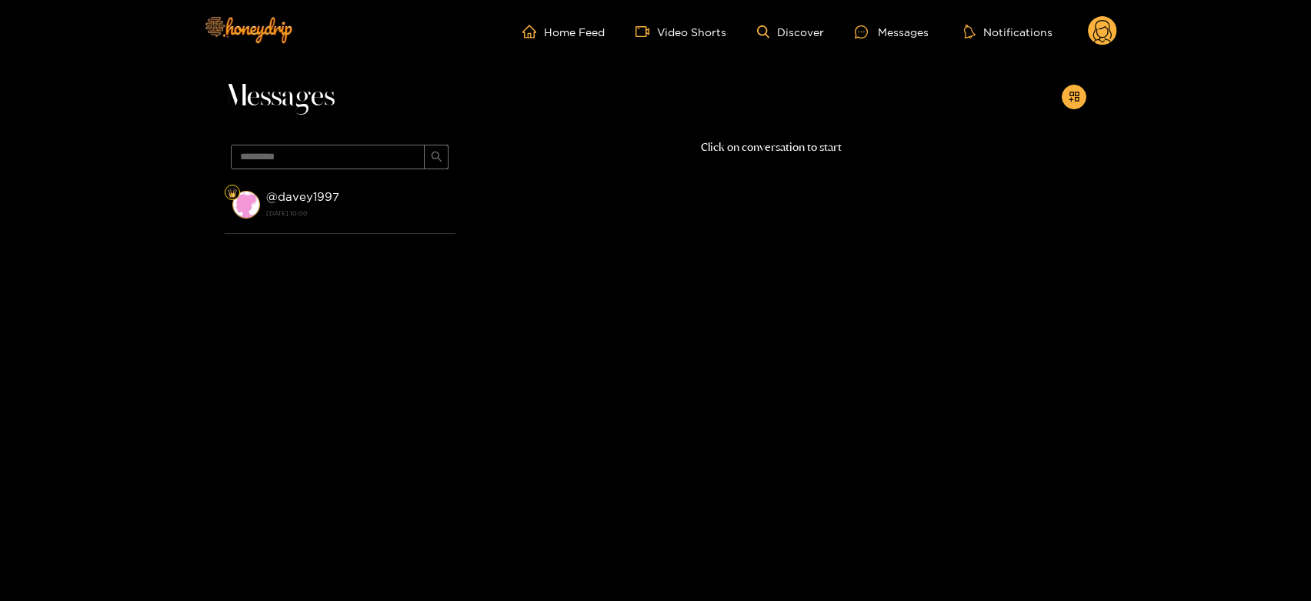
click at [325, 207] on strong "[DATE] 10:00" at bounding box center [357, 213] width 182 height 14
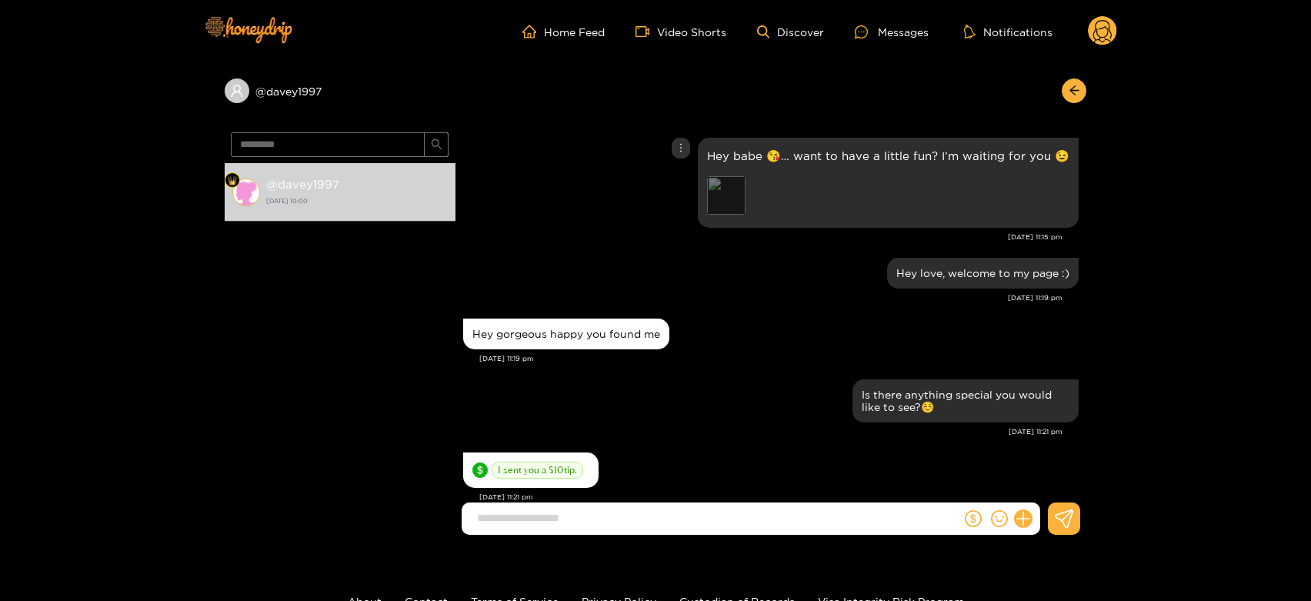
click at [737, 195] on div "Preview" at bounding box center [726, 195] width 38 height 38
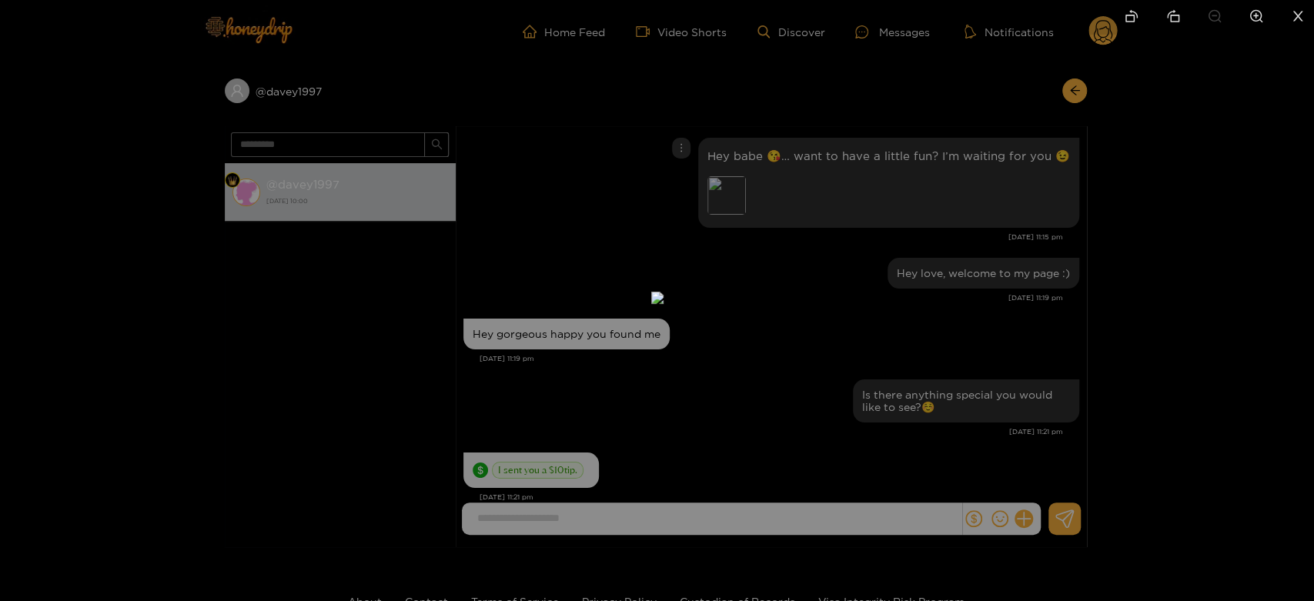
click at [944, 224] on div at bounding box center [657, 300] width 1314 height 601
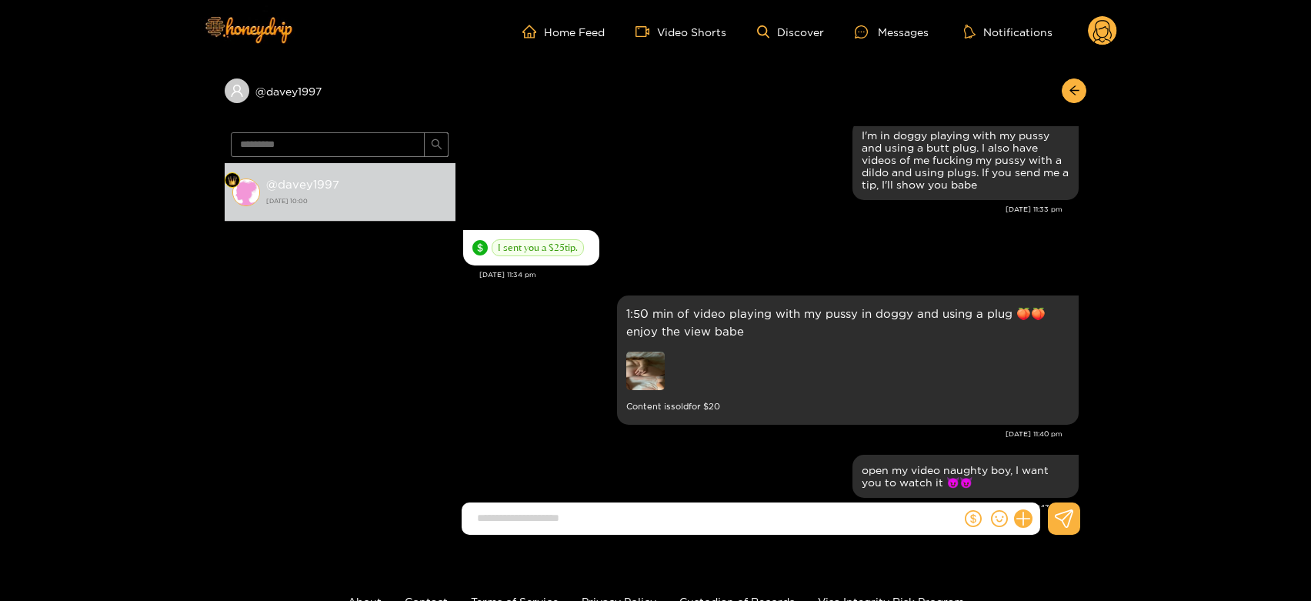
scroll to position [1111, 0]
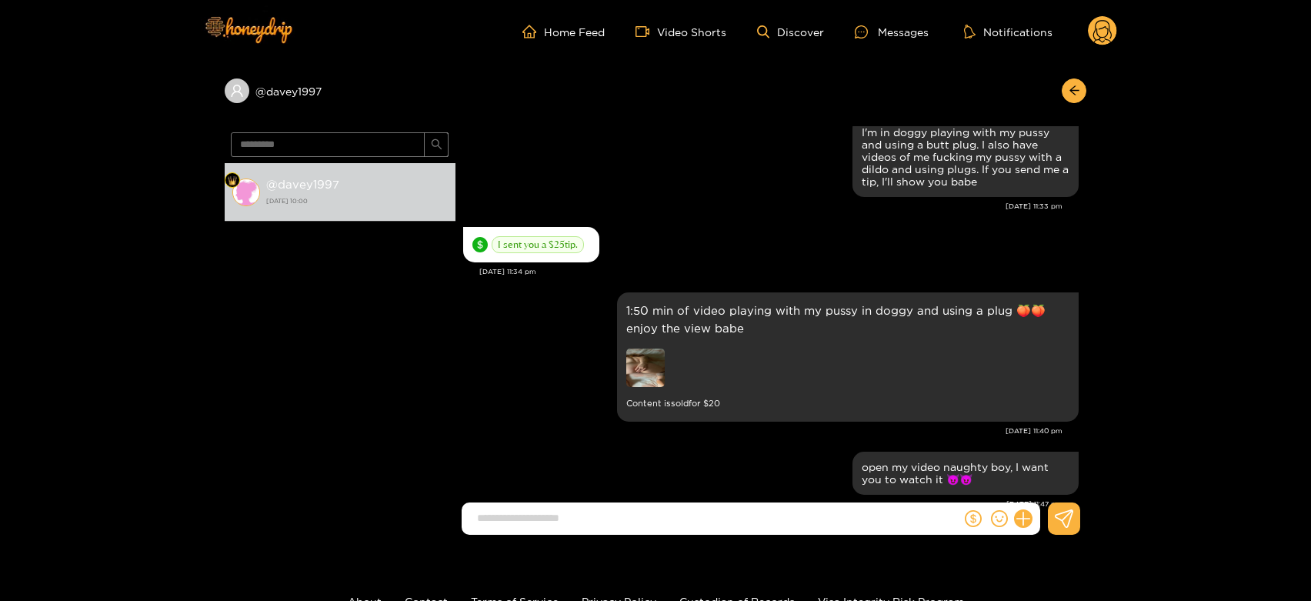
click at [636, 356] on img at bounding box center [645, 368] width 38 height 38
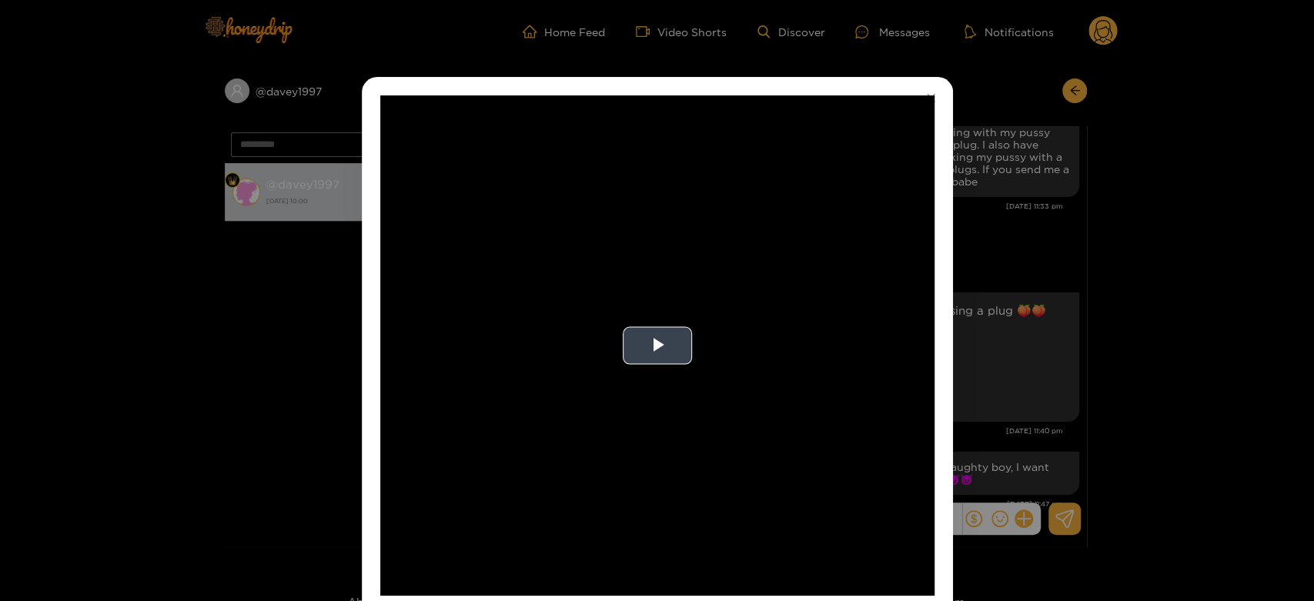
click at [708, 339] on video "Video Player" at bounding box center [657, 345] width 554 height 500
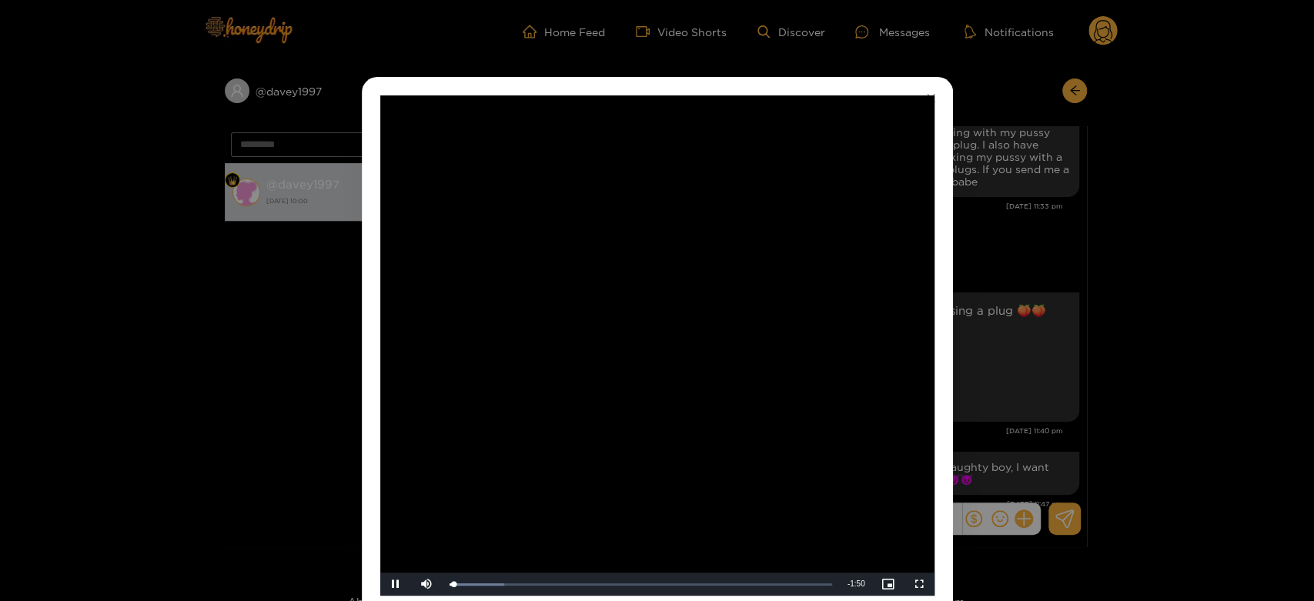
click at [708, 339] on video "Video Player" at bounding box center [657, 345] width 554 height 500
click at [686, 503] on video "Video Player" at bounding box center [657, 345] width 554 height 500
click at [1075, 323] on div "**********" at bounding box center [657, 300] width 1314 height 601
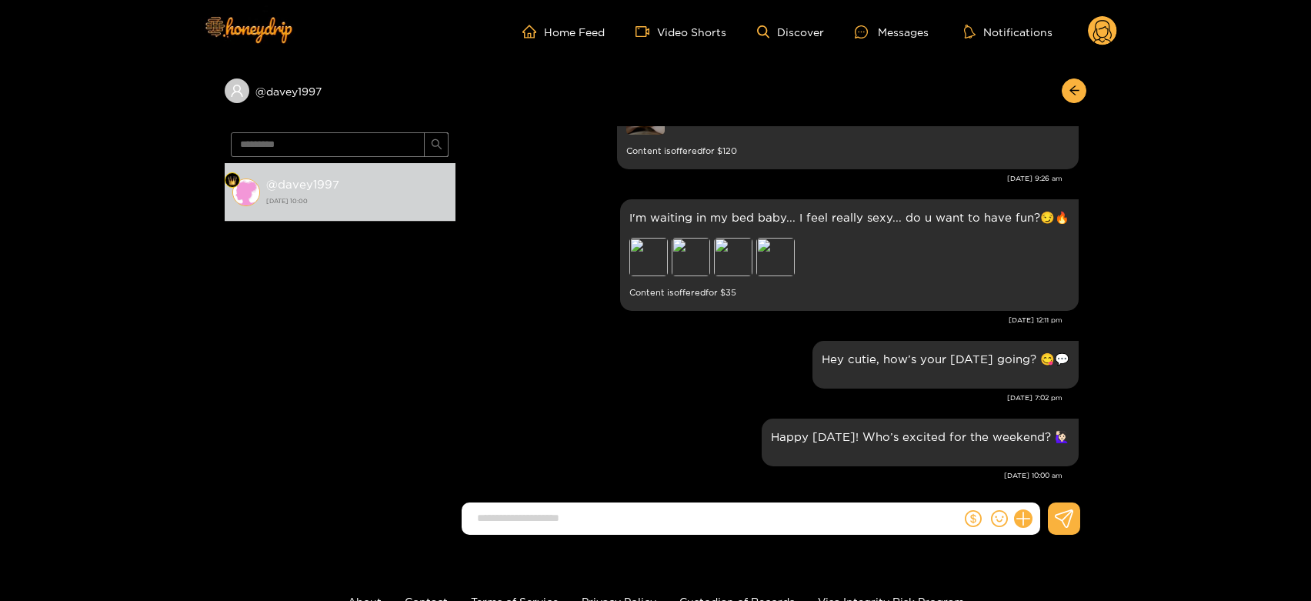
scroll to position [1622, 0]
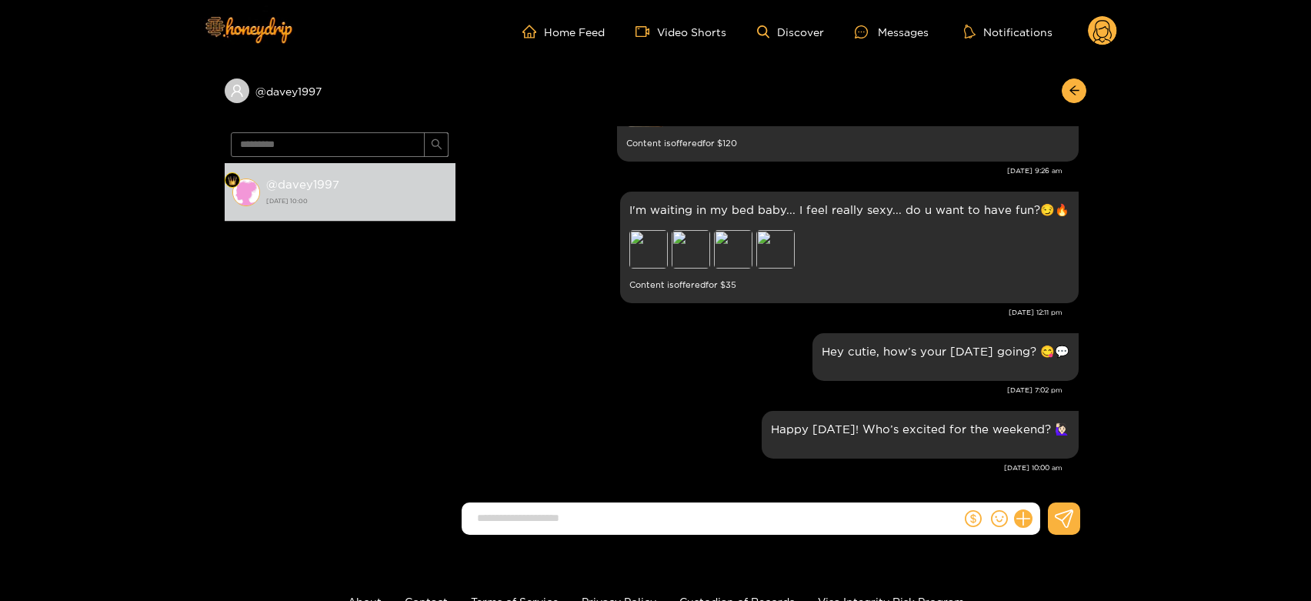
click at [1099, 28] on circle at bounding box center [1102, 30] width 29 height 29
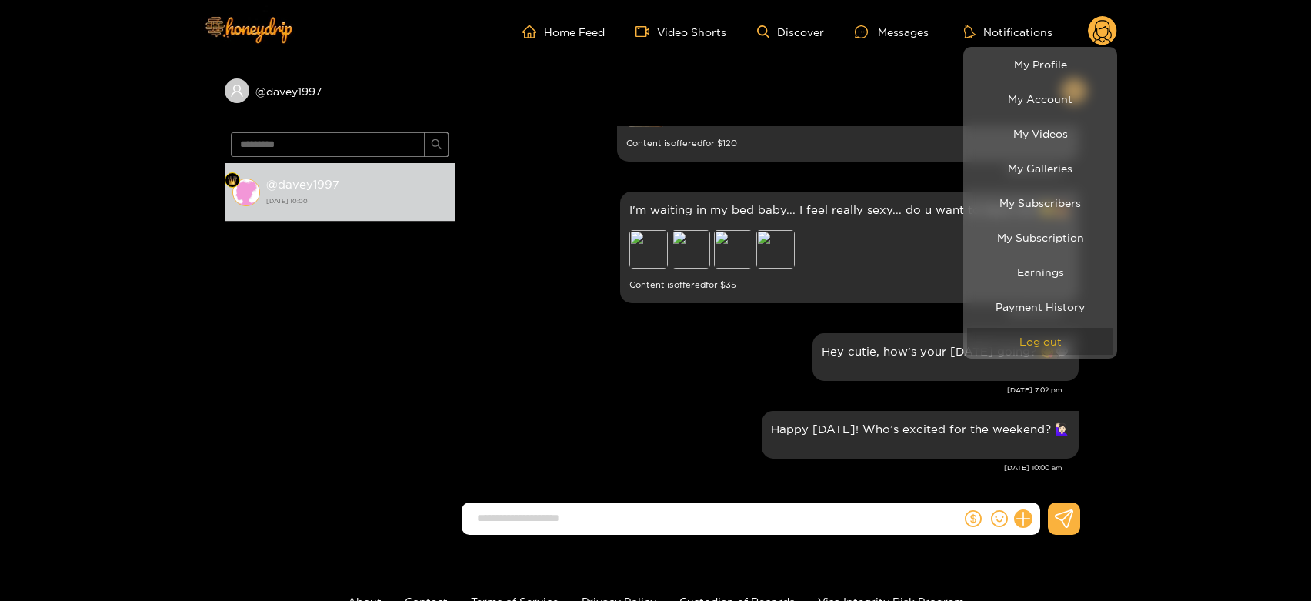
click at [1034, 334] on button "Log out" at bounding box center [1040, 341] width 146 height 27
